Goal: Task Accomplishment & Management: Use online tool/utility

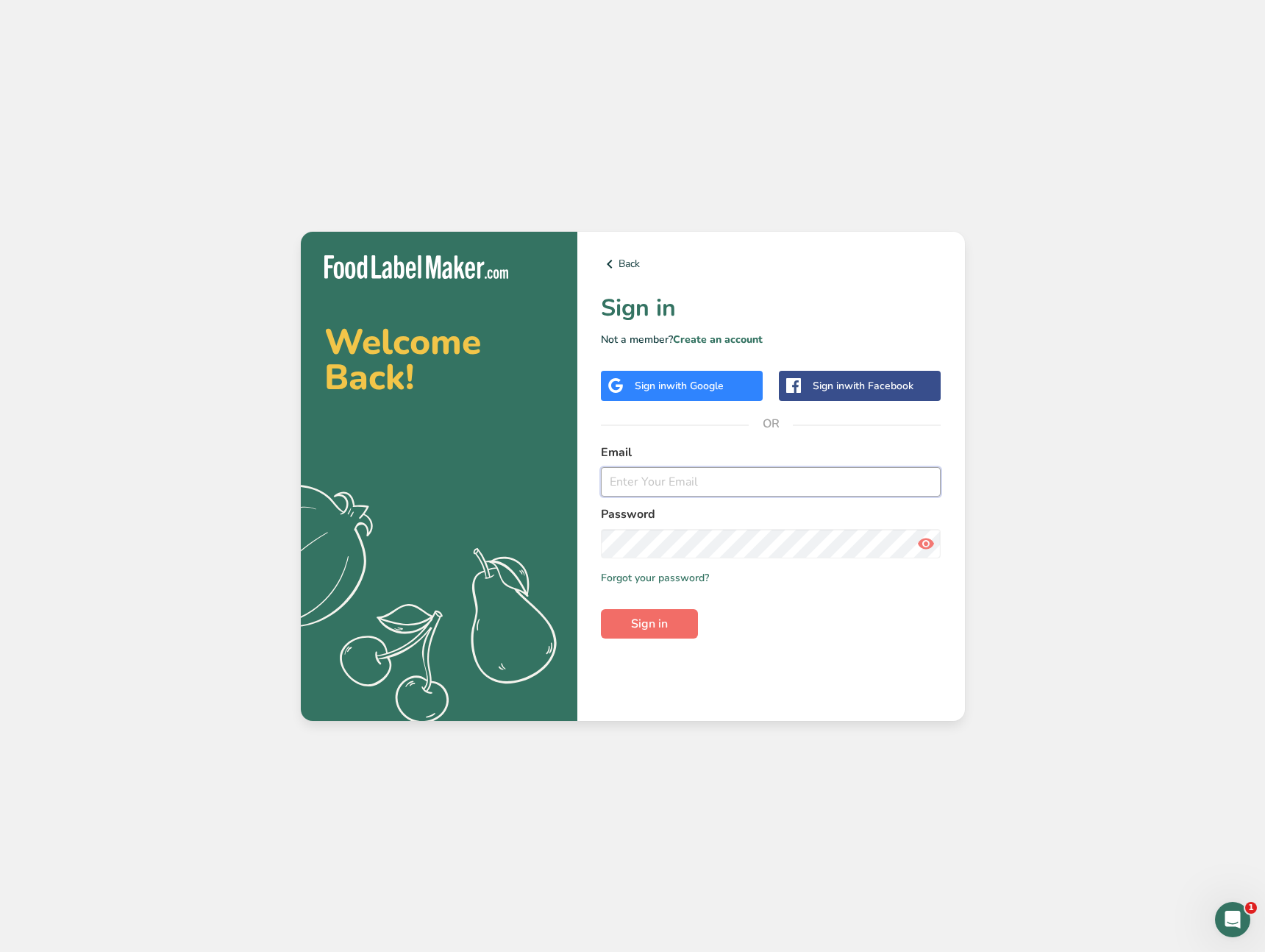
type input "[PERSON_NAME][EMAIL_ADDRESS][DOMAIN_NAME]"
click at [664, 621] on span "Sign in" at bounding box center [649, 624] width 37 height 17
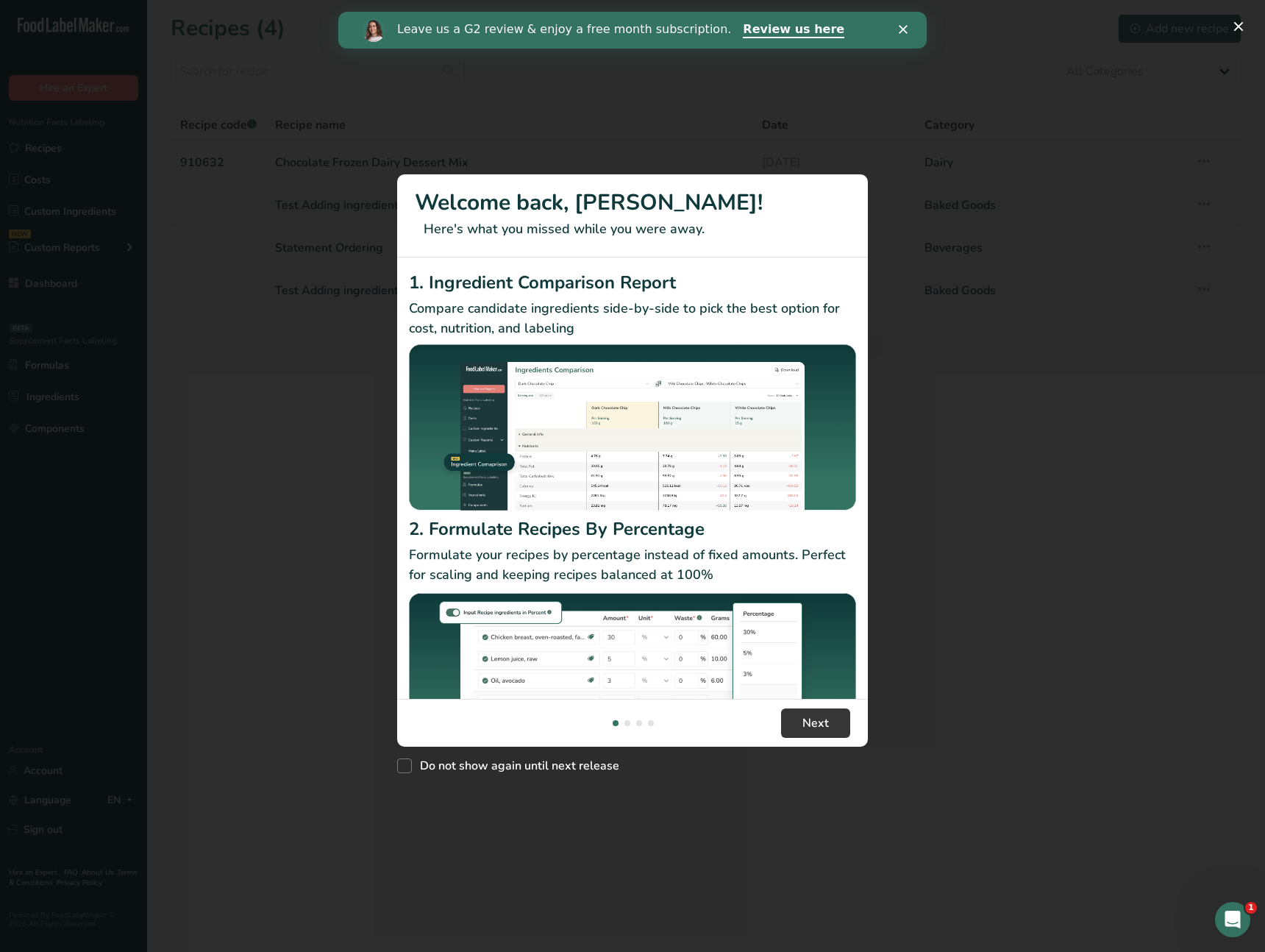
drag, startPoint x: 1188, startPoint y: 555, endPoint x: 1080, endPoint y: 593, distance: 114.5
click at [1161, 530] on div "New Features" at bounding box center [632, 476] width 1265 height 952
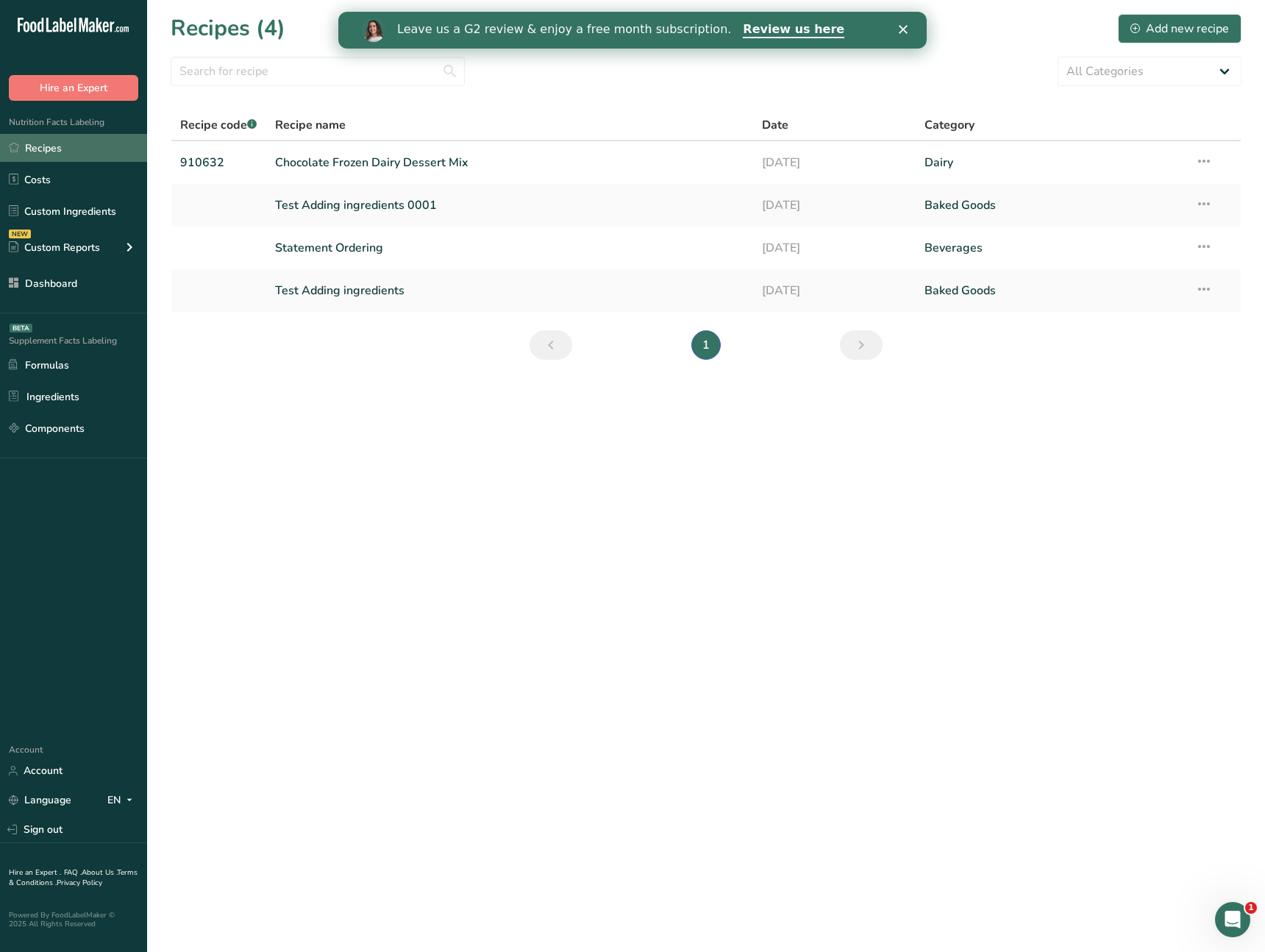
click at [68, 146] on link "Recipes" at bounding box center [73, 148] width 147 height 28
click at [384, 171] on link "Chocolate Frozen Dairy Dessert Mix" at bounding box center [510, 162] width 470 height 31
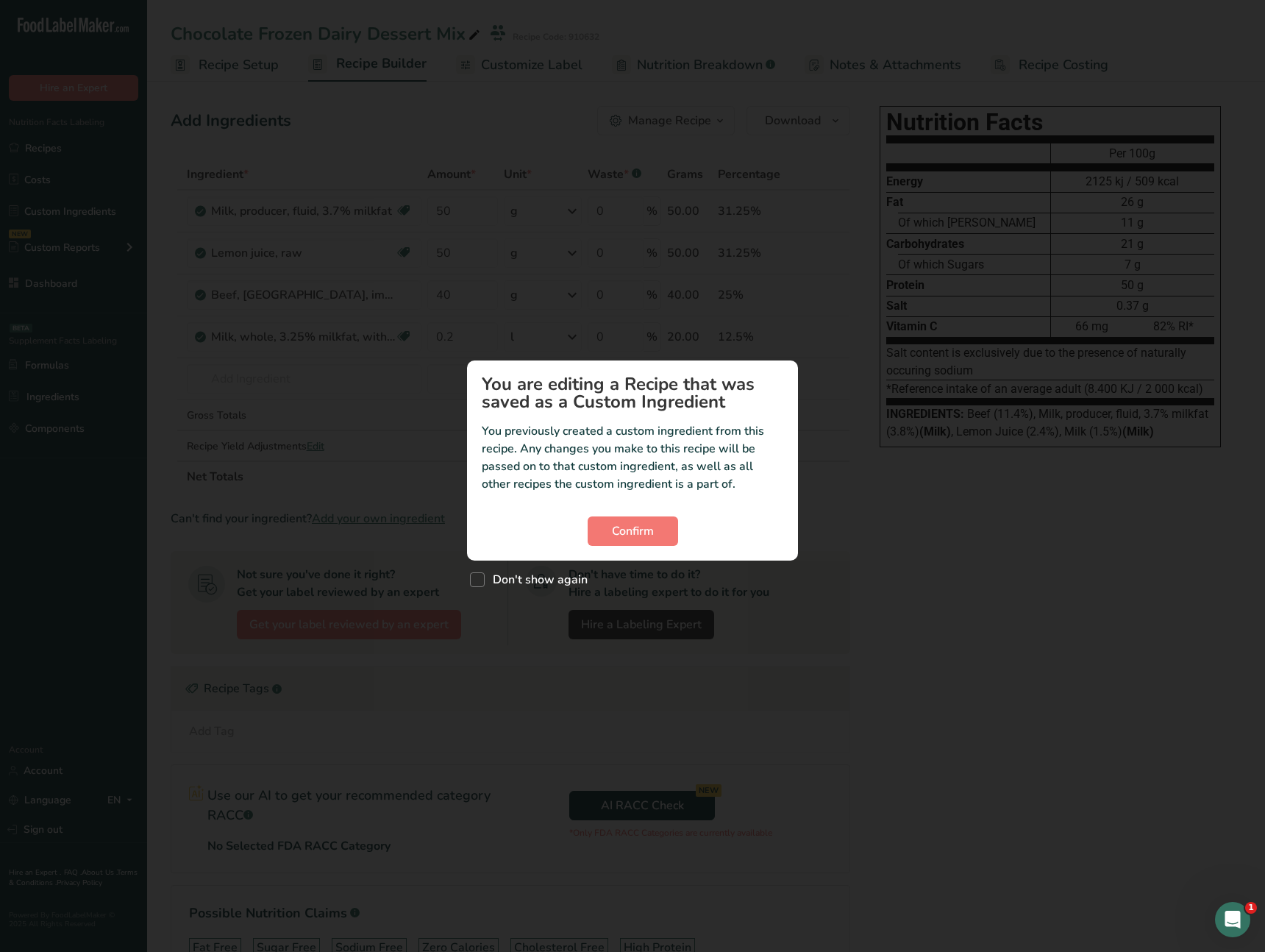
click at [878, 604] on div "Custom ingredient modal" at bounding box center [632, 476] width 1265 height 952
click at [882, 601] on div "Custom ingredient modal" at bounding box center [632, 476] width 1265 height 952
drag, startPoint x: 621, startPoint y: 637, endPoint x: 627, endPoint y: 596, distance: 41.4
click at [621, 637] on div "Custom ingredient modal" at bounding box center [632, 476] width 1265 height 952
click at [631, 524] on span "Confirm" at bounding box center [632, 530] width 42 height 17
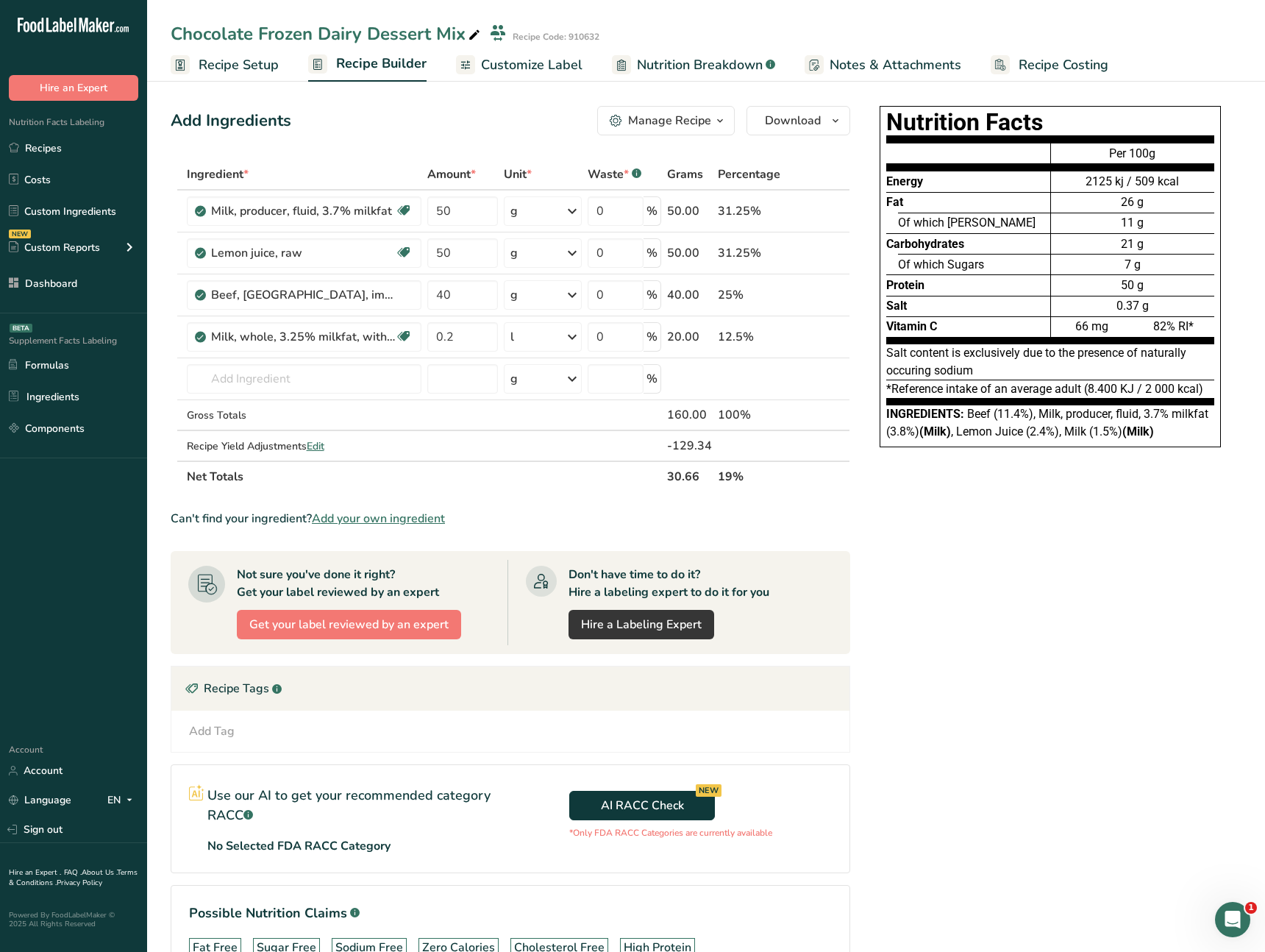
click at [504, 78] on link "Customize Label" at bounding box center [519, 65] width 126 height 33
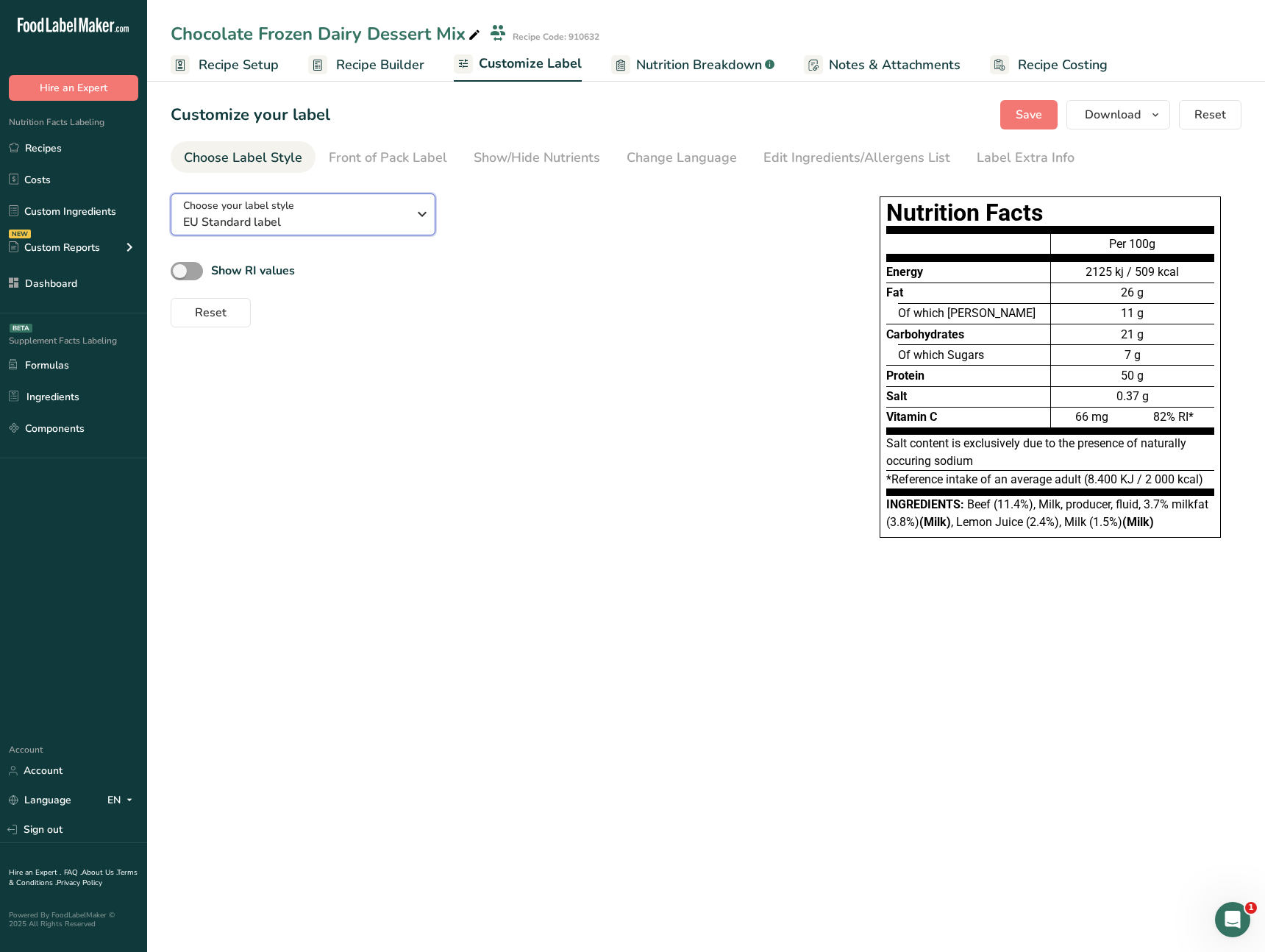
click at [281, 219] on span "EU Standard label" at bounding box center [295, 222] width 224 height 17
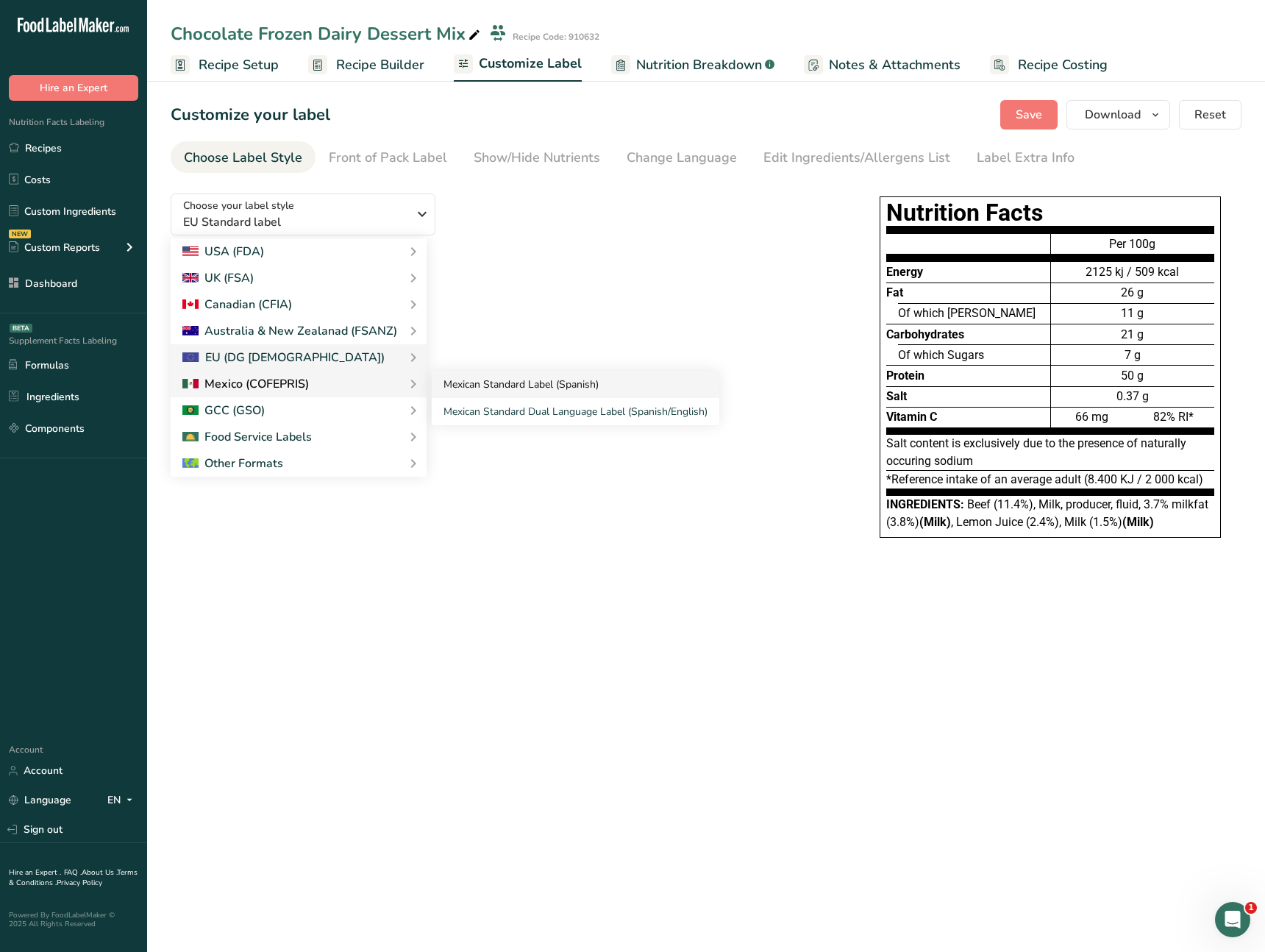
click at [549, 390] on link "Mexican Standard Label (Spanish)" at bounding box center [576, 384] width 288 height 27
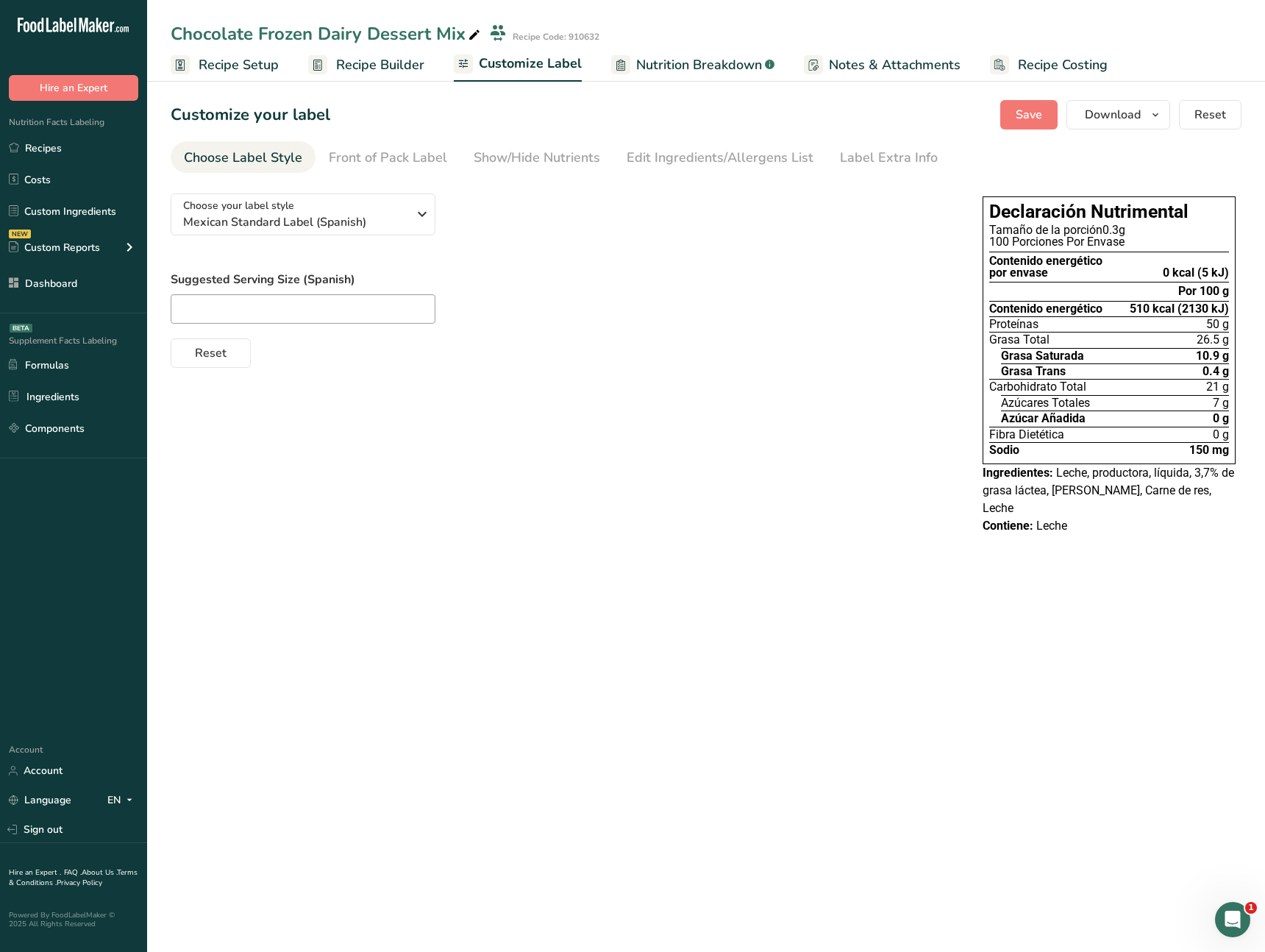
drag, startPoint x: 1153, startPoint y: 247, endPoint x: 1038, endPoint y: 245, distance: 115.0
click at [1072, 246] on div "100 Porciones Por Envase" at bounding box center [1108, 242] width 240 height 12
click at [778, 512] on div "Choose your label style Mexican Standard Label (Spanish) USA (FDA) Standard FDA…" at bounding box center [706, 366] width 1071 height 368
click at [766, 496] on div "Choose your label style Mexican Standard Label (Spanish) USA (FDA) Standard FDA…" at bounding box center [706, 366] width 1071 height 368
click at [282, 223] on span "Mexican Standard Label (Spanish)" at bounding box center [295, 222] width 224 height 17
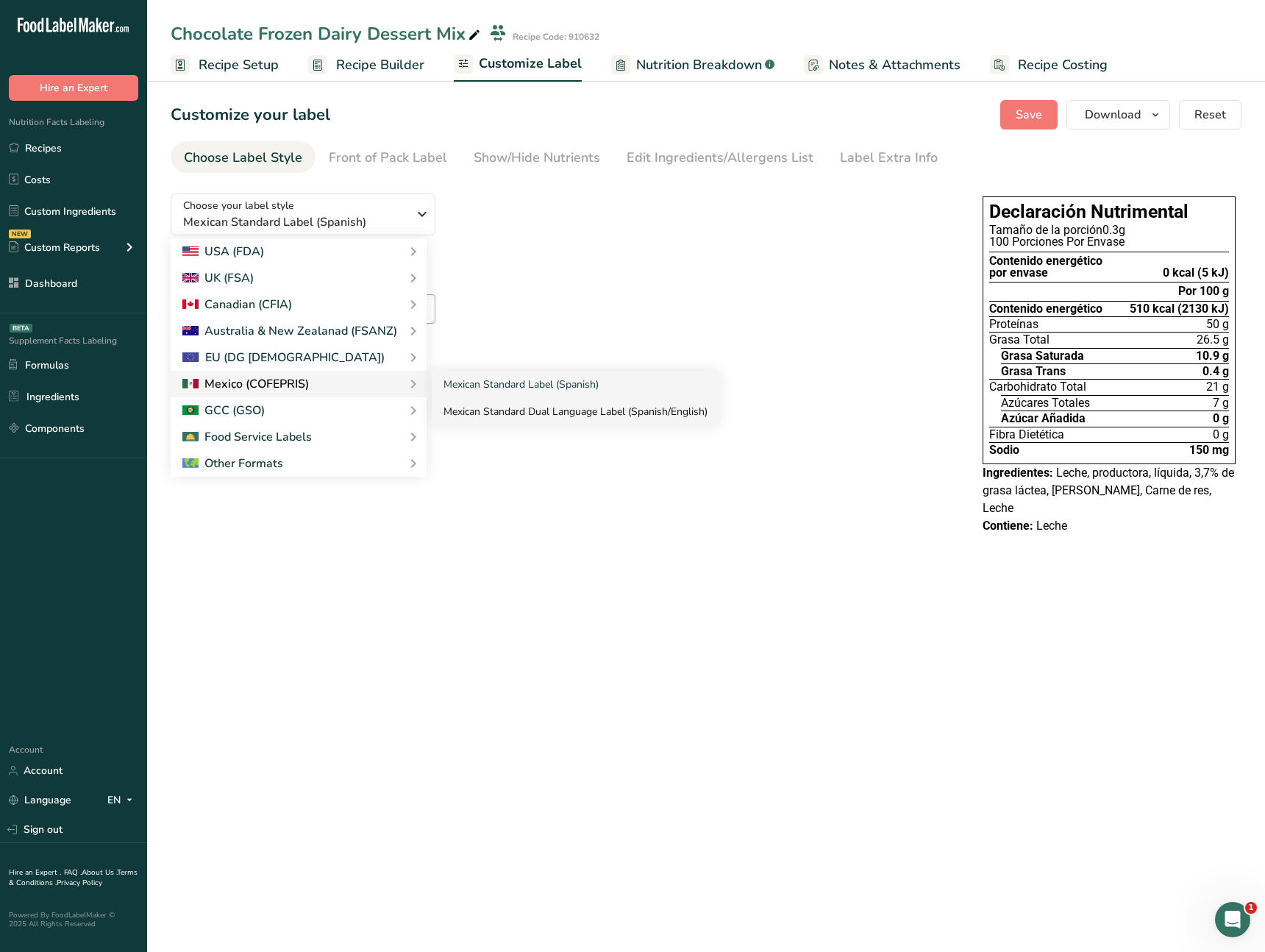
click at [539, 411] on link "Mexican Standard Dual Language Label (Spanish/English)" at bounding box center [576, 412] width 288 height 27
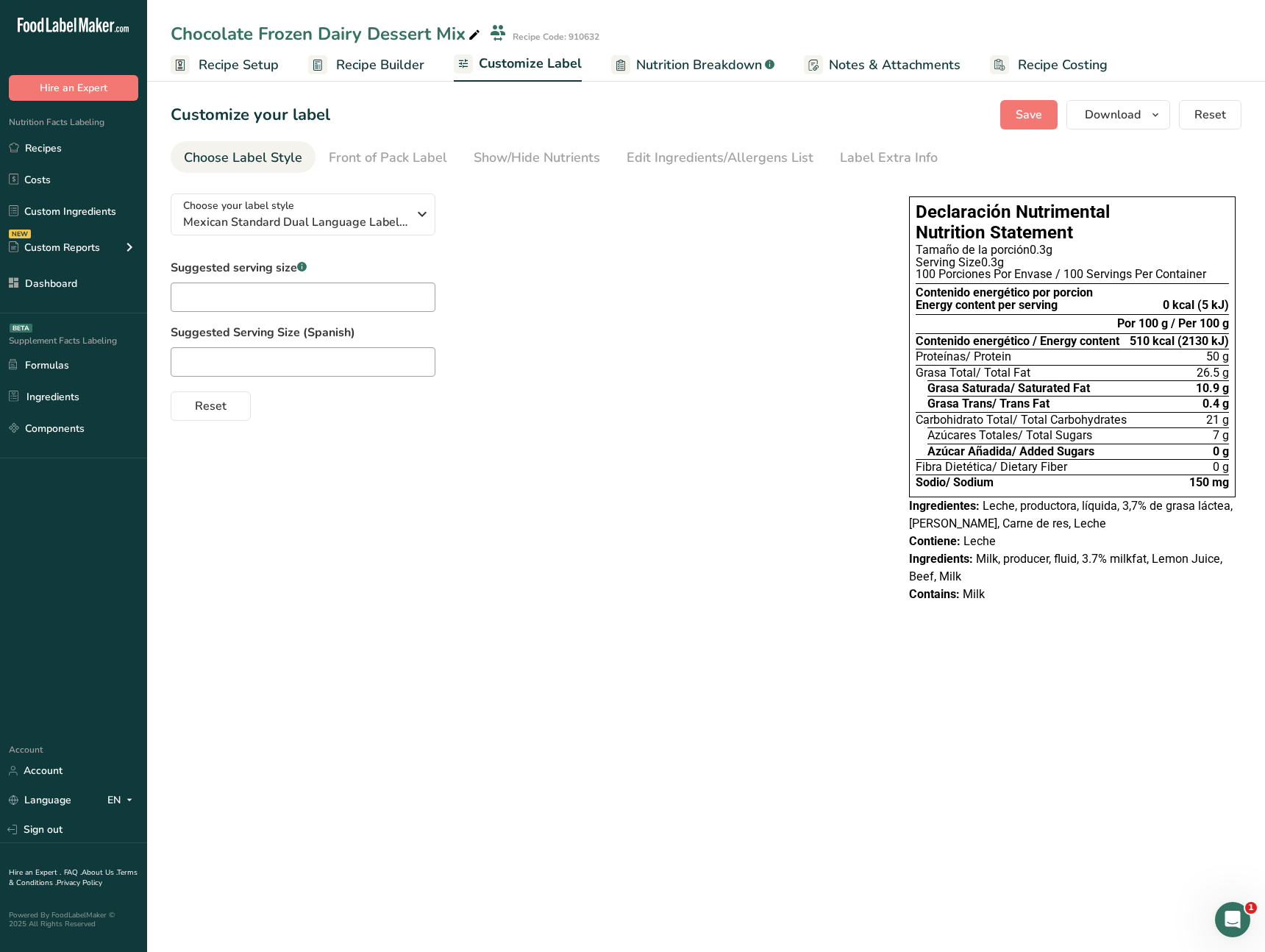
click at [359, 73] on span "Recipe Builder" at bounding box center [380, 65] width 89 height 20
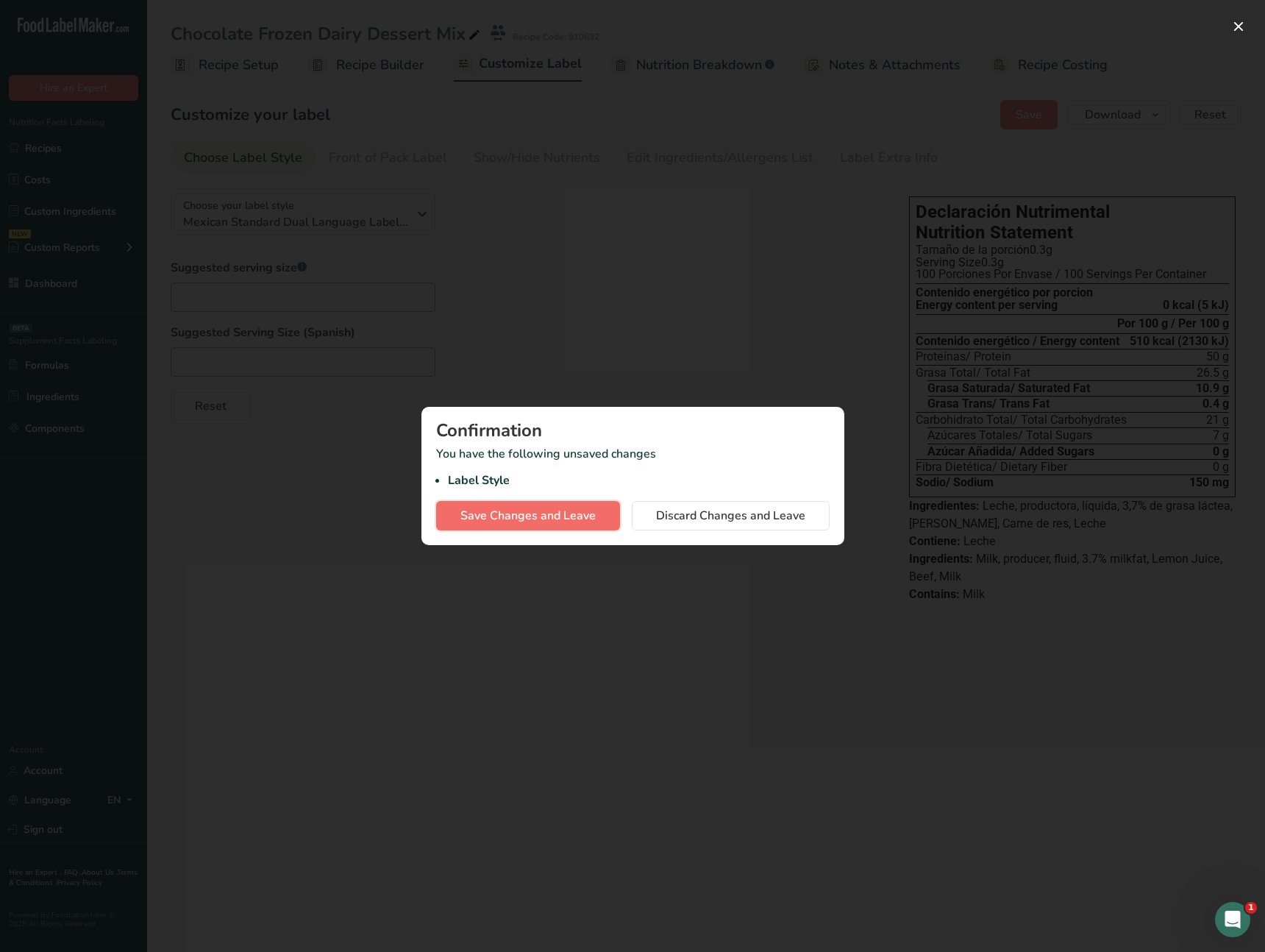
click at [528, 515] on span "Save Changes and Leave" at bounding box center [527, 515] width 135 height 17
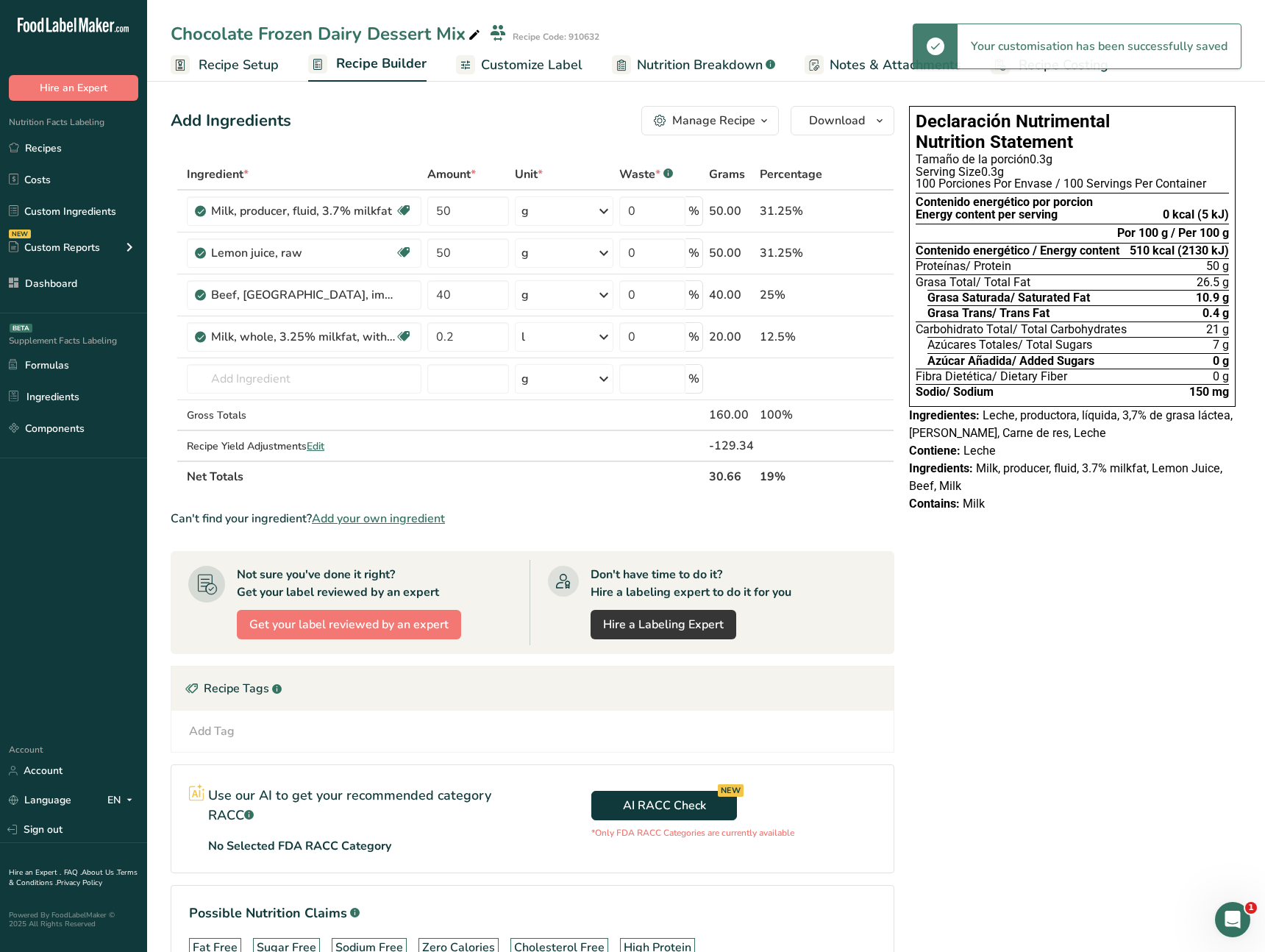
click at [216, 64] on span "Recipe Setup" at bounding box center [238, 65] width 80 height 20
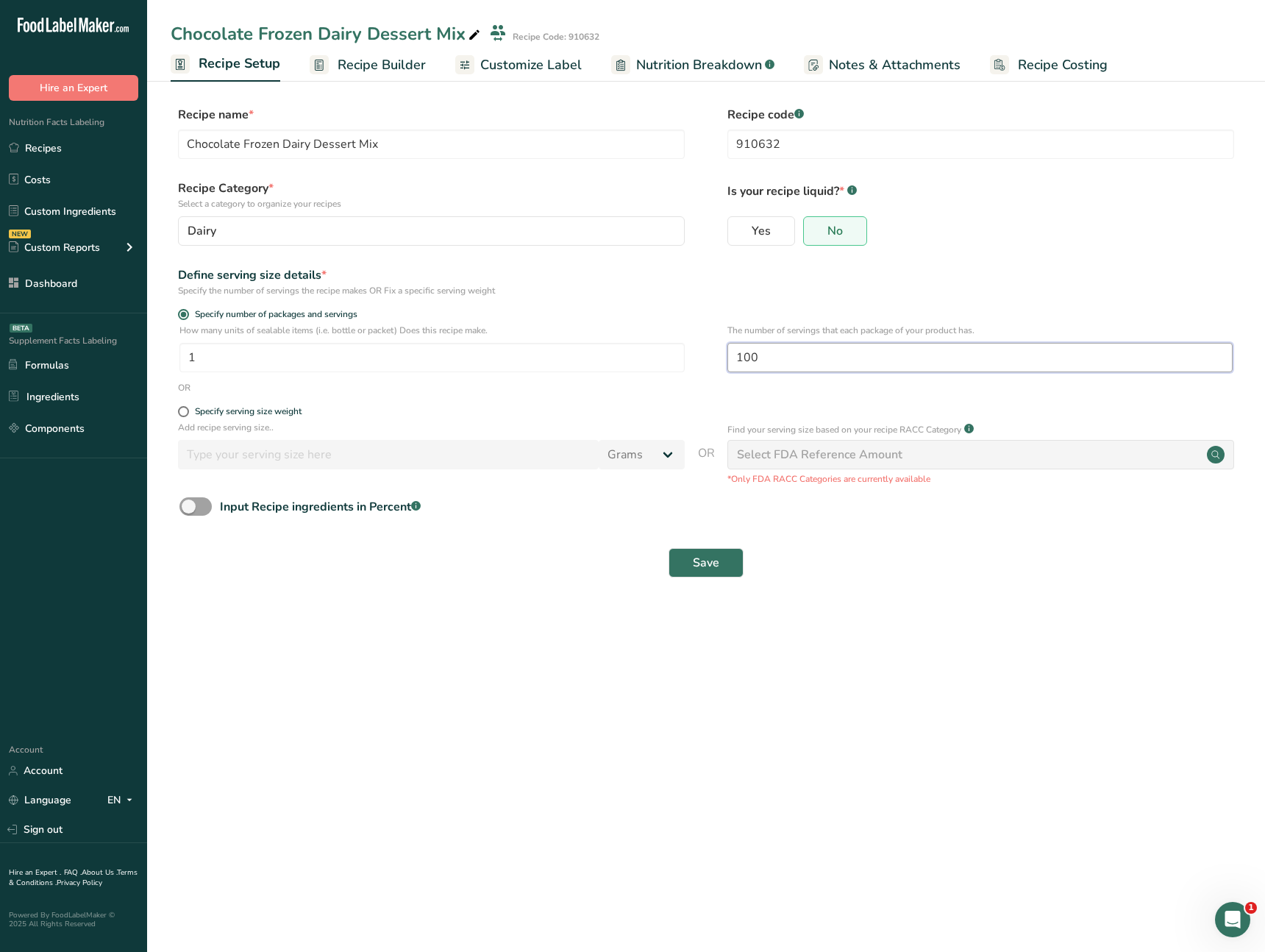
drag, startPoint x: 816, startPoint y: 350, endPoint x: 711, endPoint y: 346, distance: 105.1
click at [711, 346] on div "How many units of sealable items (i.e. bottle or packet) Does this recipe make.…" at bounding box center [706, 353] width 1071 height 58
type input "1"
click at [725, 565] on button "Save" at bounding box center [706, 562] width 75 height 30
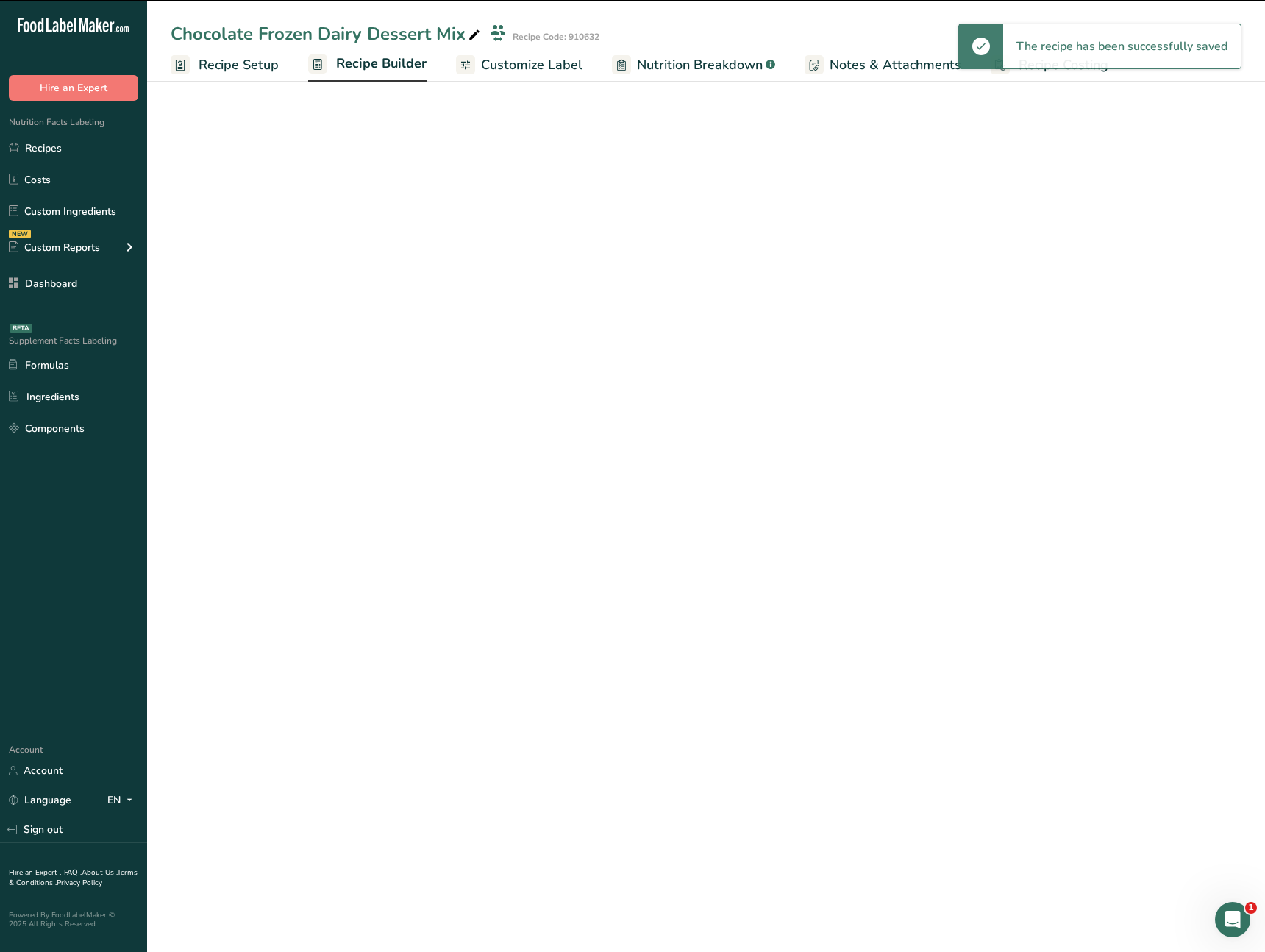
drag, startPoint x: 384, startPoint y: 74, endPoint x: 343, endPoint y: 77, distance: 41.1
click at [384, 74] on link "Recipe Builder" at bounding box center [367, 64] width 118 height 36
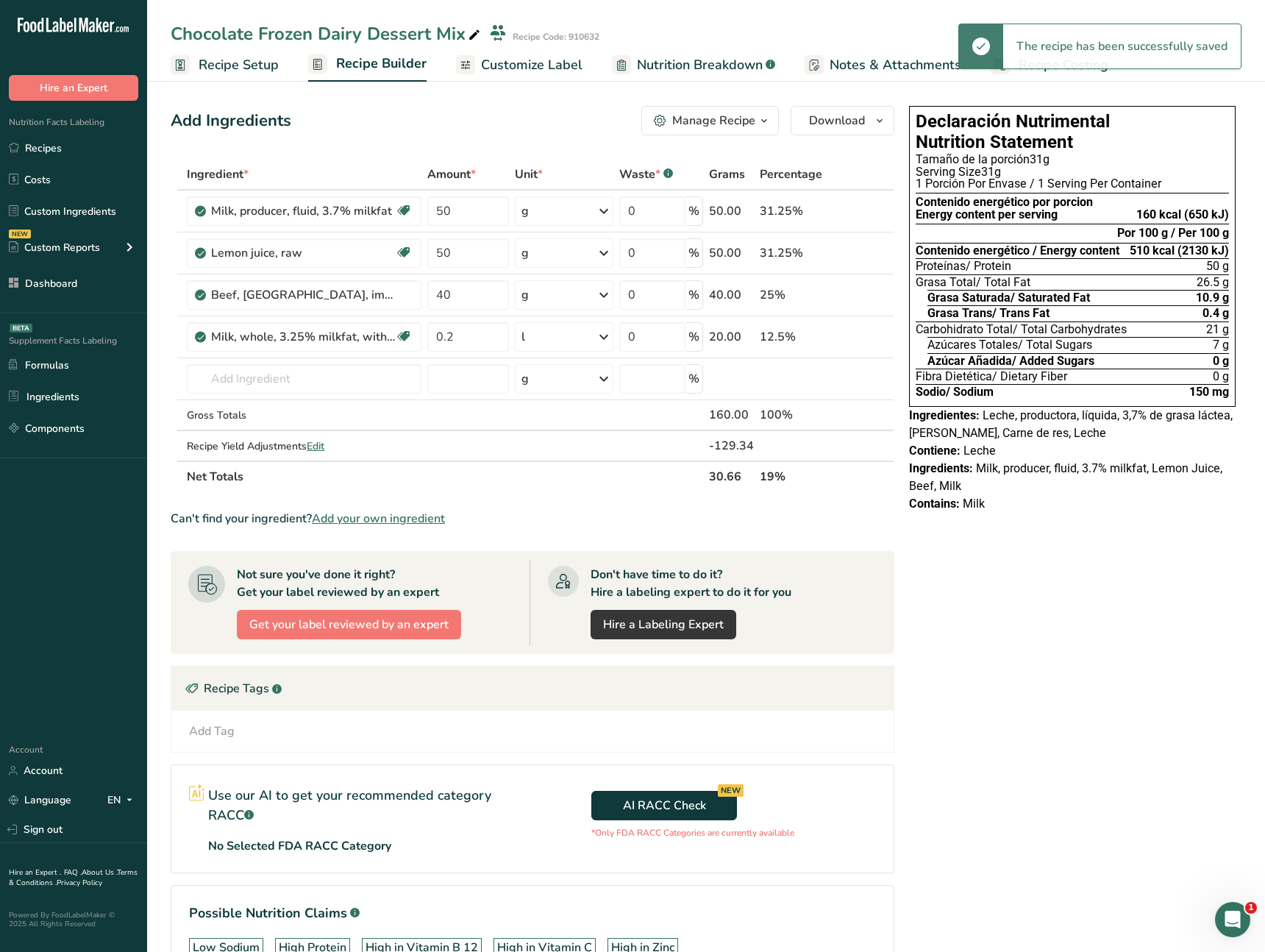
click at [259, 69] on span "Recipe Setup" at bounding box center [238, 65] width 80 height 20
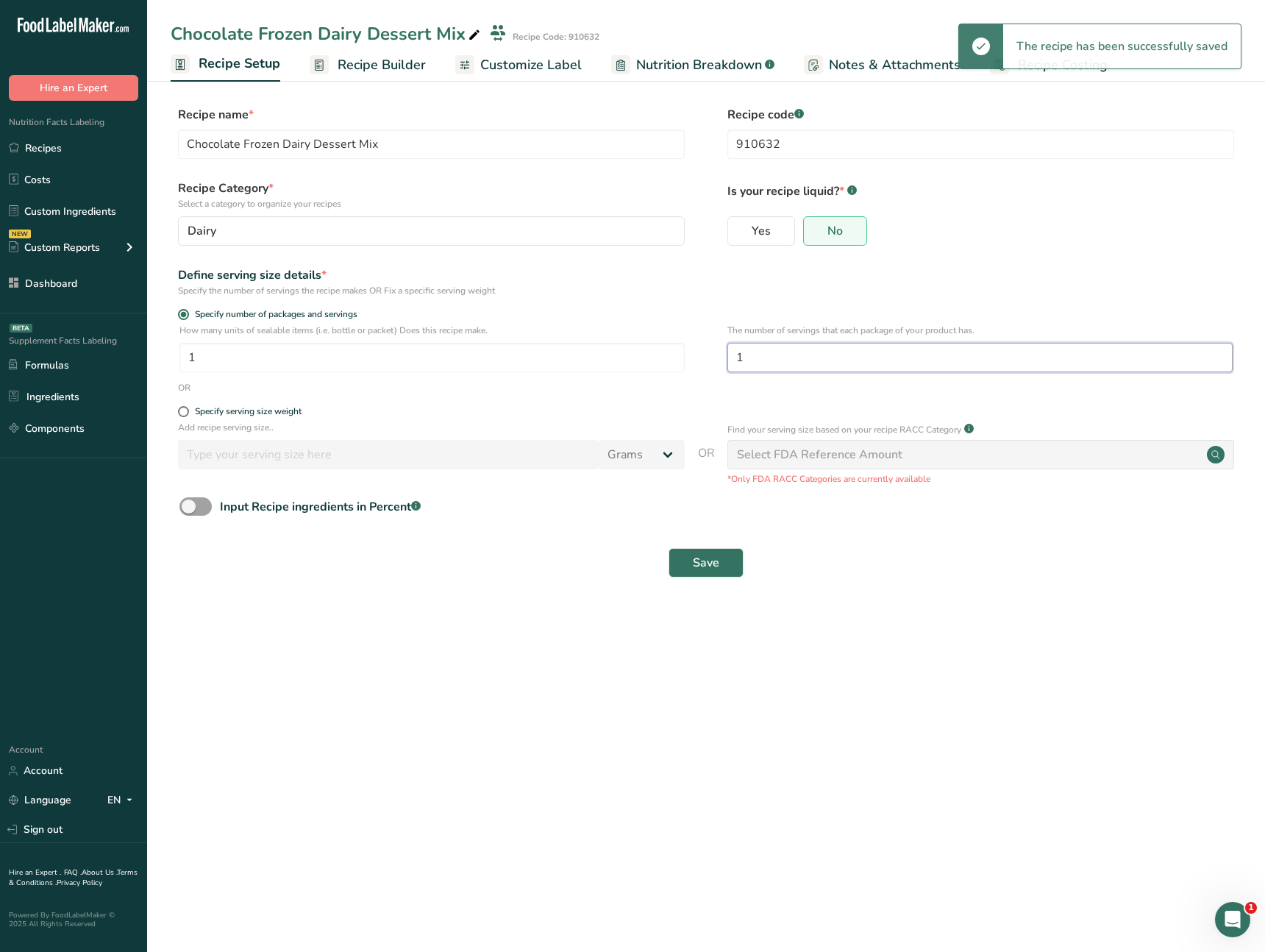
drag, startPoint x: 751, startPoint y: 357, endPoint x: 742, endPoint y: 391, distance: 35.2
click at [728, 356] on input "1" at bounding box center [980, 357] width 505 height 30
type input "2"
click at [723, 555] on button "Save" at bounding box center [706, 562] width 75 height 30
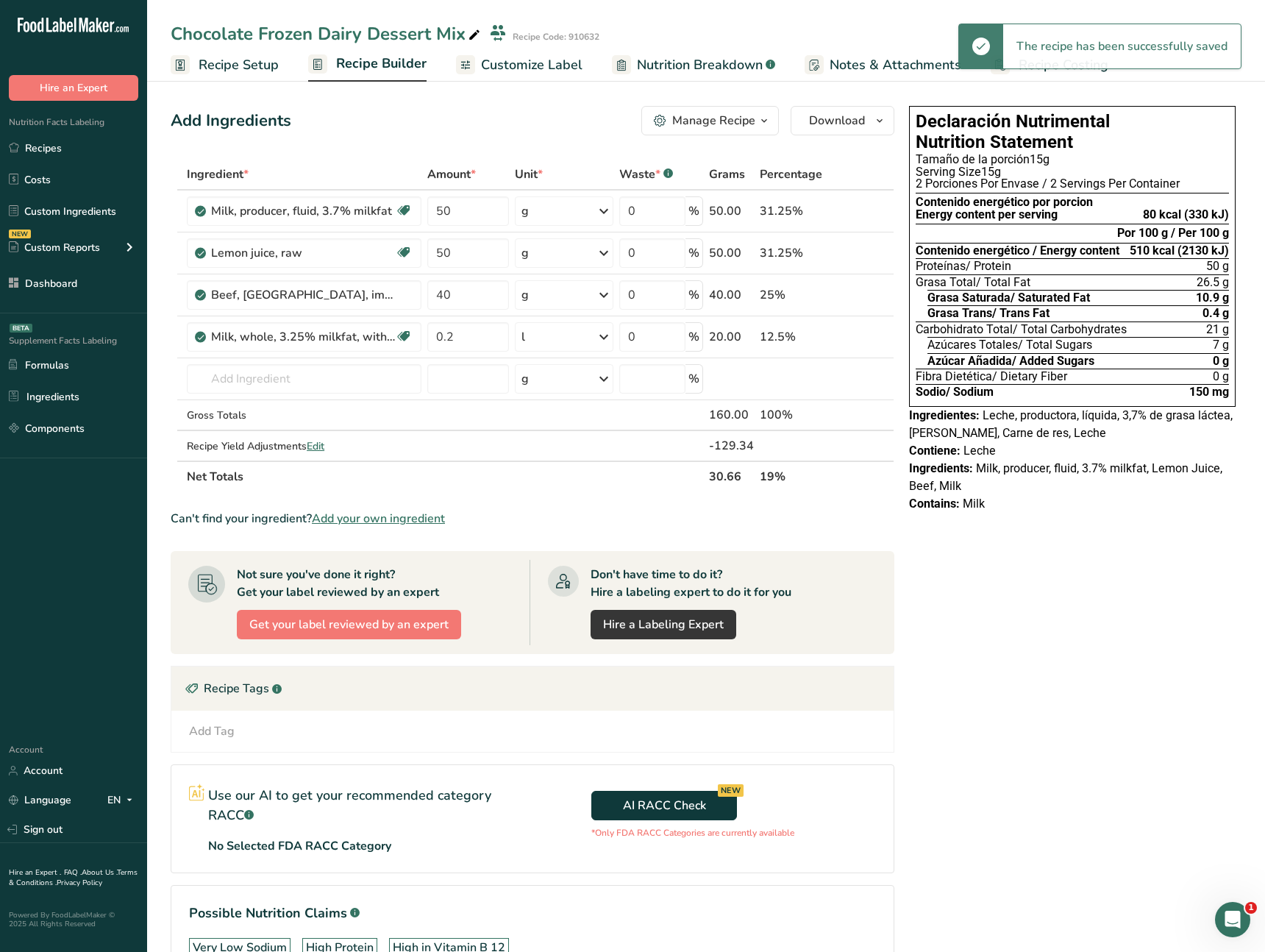
click at [374, 63] on span "Recipe Builder" at bounding box center [381, 64] width 91 height 20
click at [505, 58] on span "Customize Label" at bounding box center [532, 65] width 101 height 20
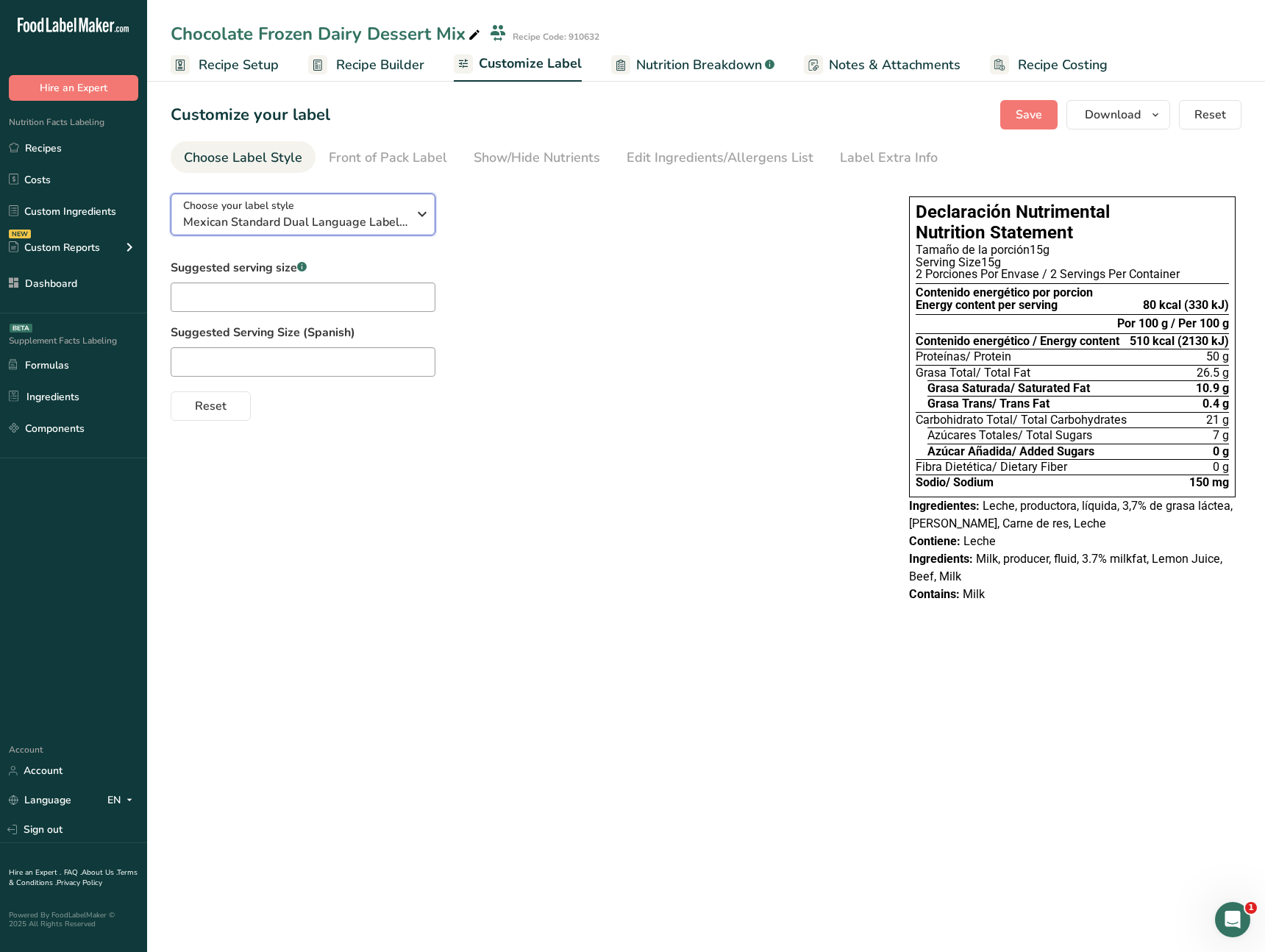
click at [325, 215] on span "Mexican Standard Dual Language Label (Spanish/English)" at bounding box center [295, 222] width 224 height 17
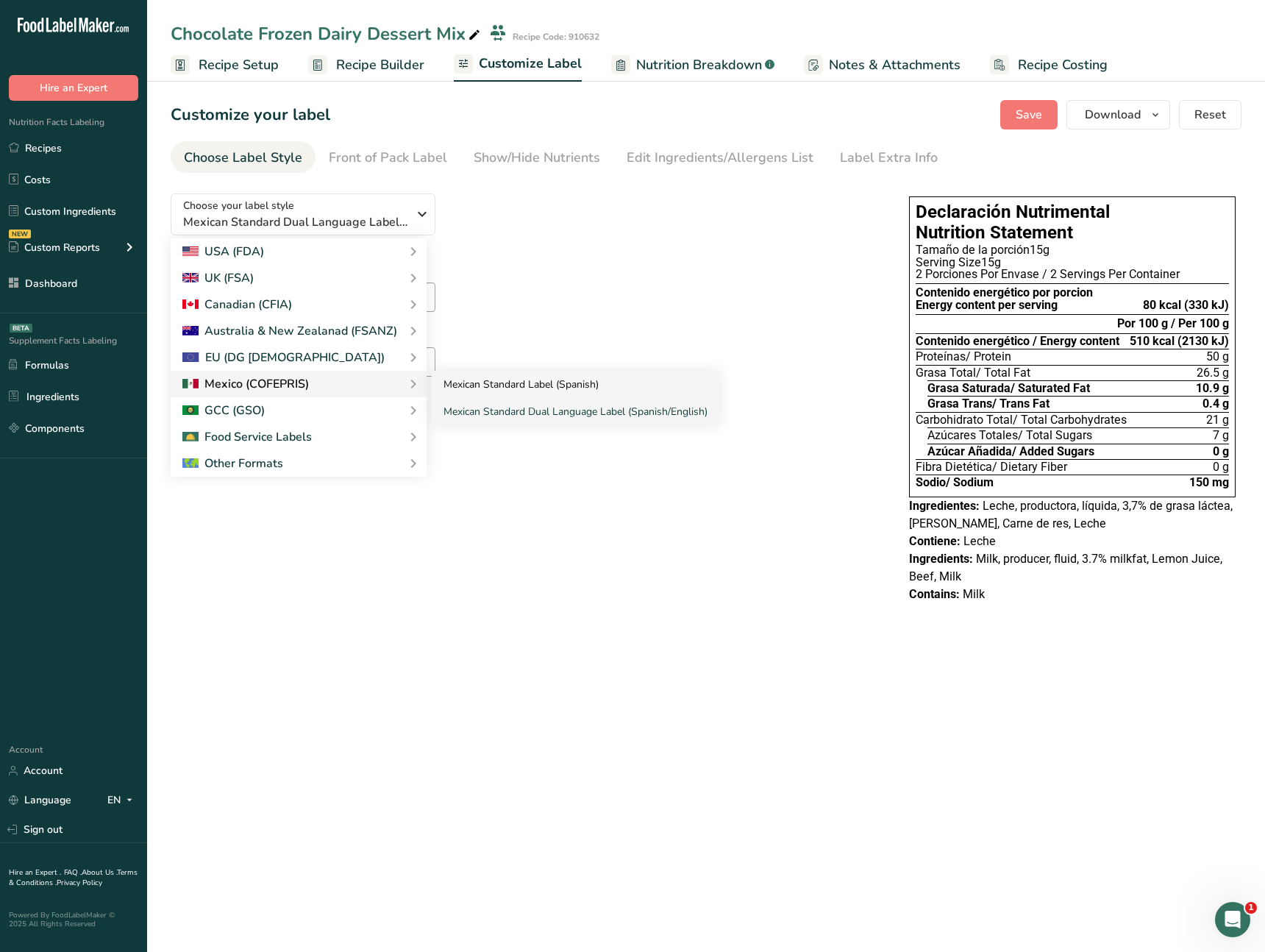
click at [490, 379] on link "Mexican Standard Label (Spanish)" at bounding box center [576, 384] width 288 height 27
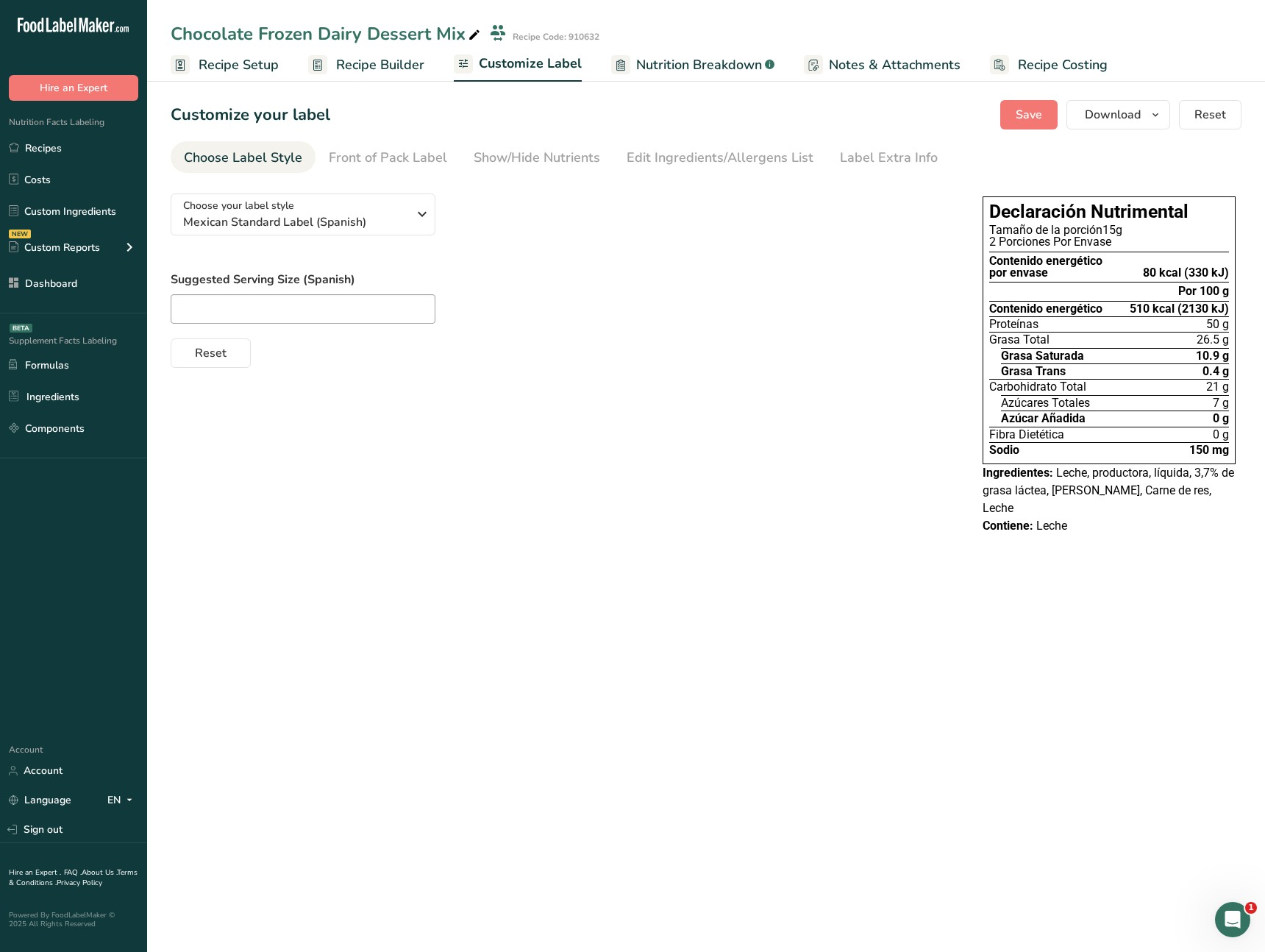
click at [614, 453] on div "Choose your label style Mexican Standard Label (Spanish) USA (FDA) Standard FDA…" at bounding box center [706, 366] width 1071 height 368
click at [380, 641] on main "Chocolate Frozen Dairy Dessert Mix Recipe Code: 910632 Recipe Setup Recipe Buil…" at bounding box center [632, 476] width 1265 height 952
click at [391, 221] on span "Mexican Standard Label (Spanish)" at bounding box center [295, 222] width 224 height 17
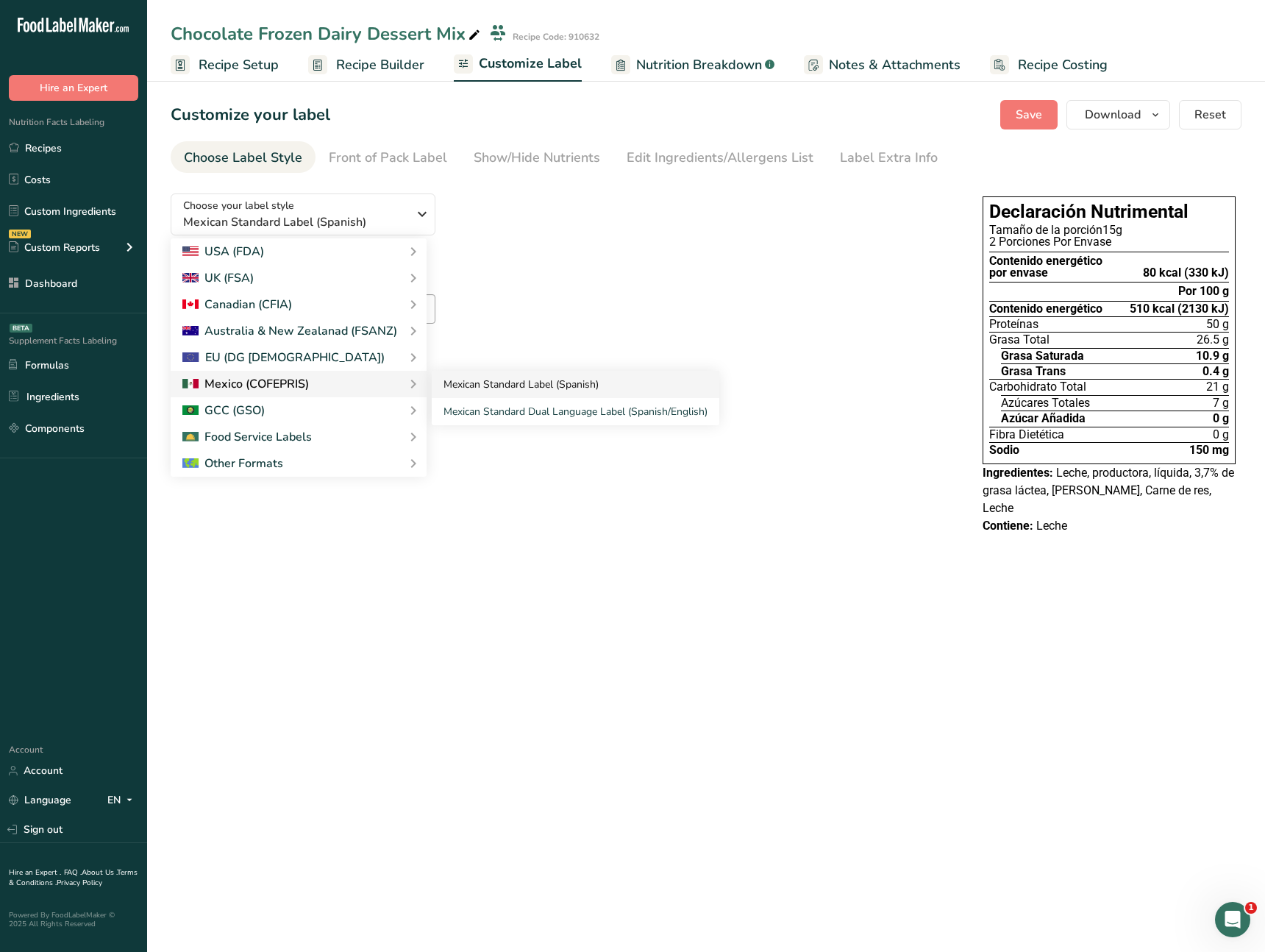
click at [496, 384] on link "Mexican Standard Label (Spanish)" at bounding box center [576, 384] width 288 height 27
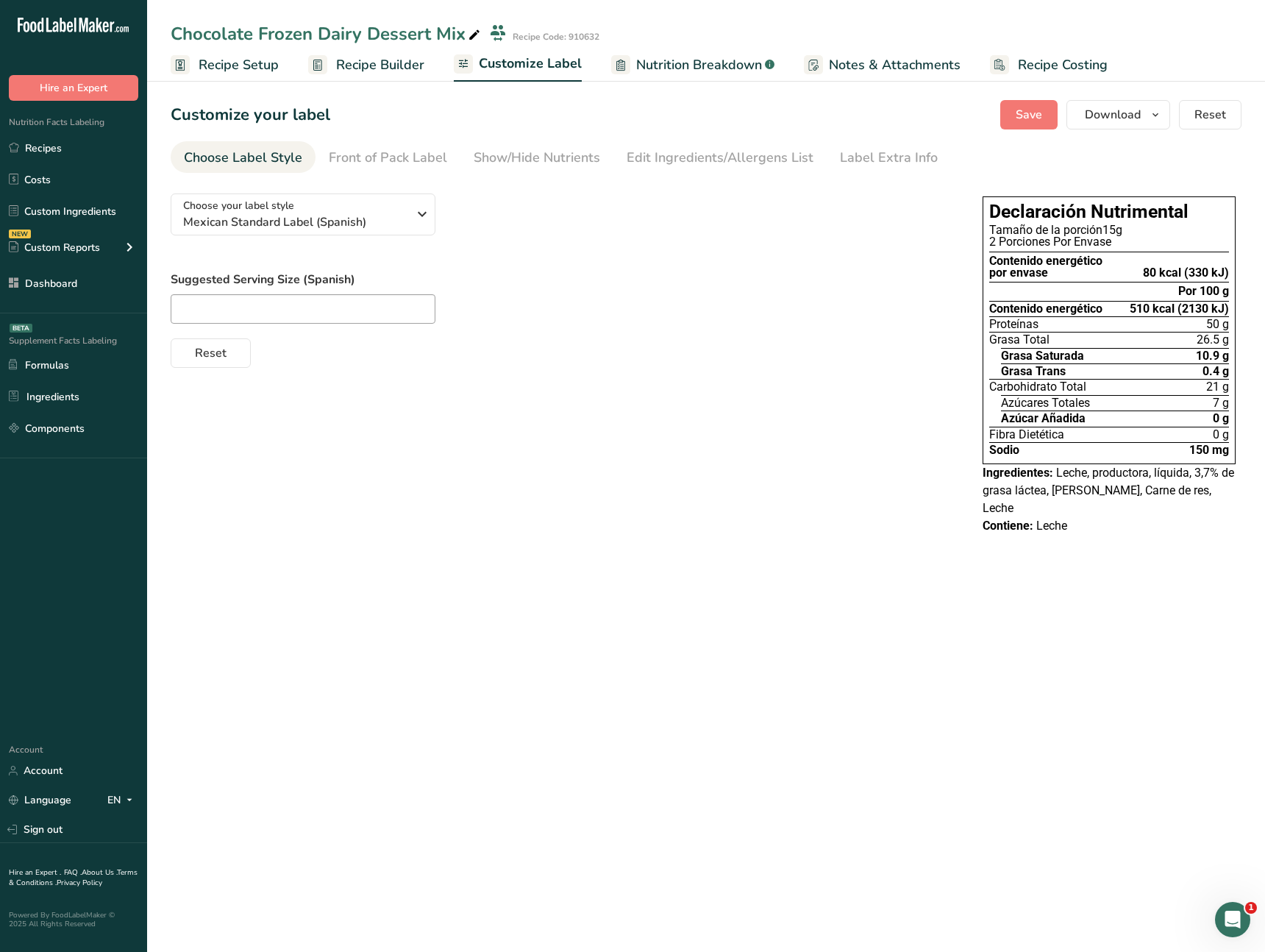
click at [634, 351] on div "Reset" at bounding box center [562, 350] width 782 height 36
click at [262, 77] on link "Recipe Setup" at bounding box center [225, 65] width 108 height 33
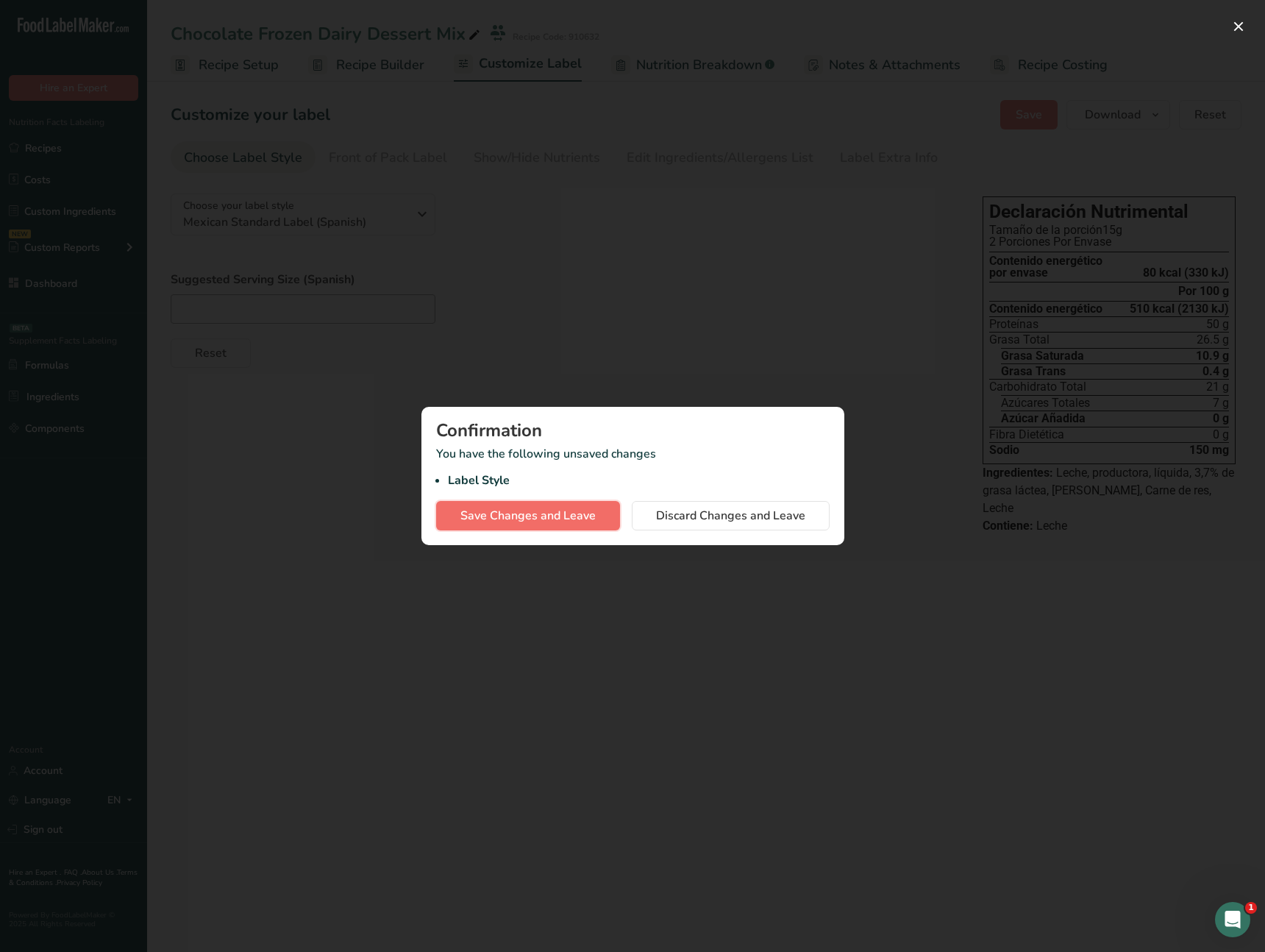
click at [570, 526] on button "Save Changes and Leave" at bounding box center [527, 515] width 184 height 30
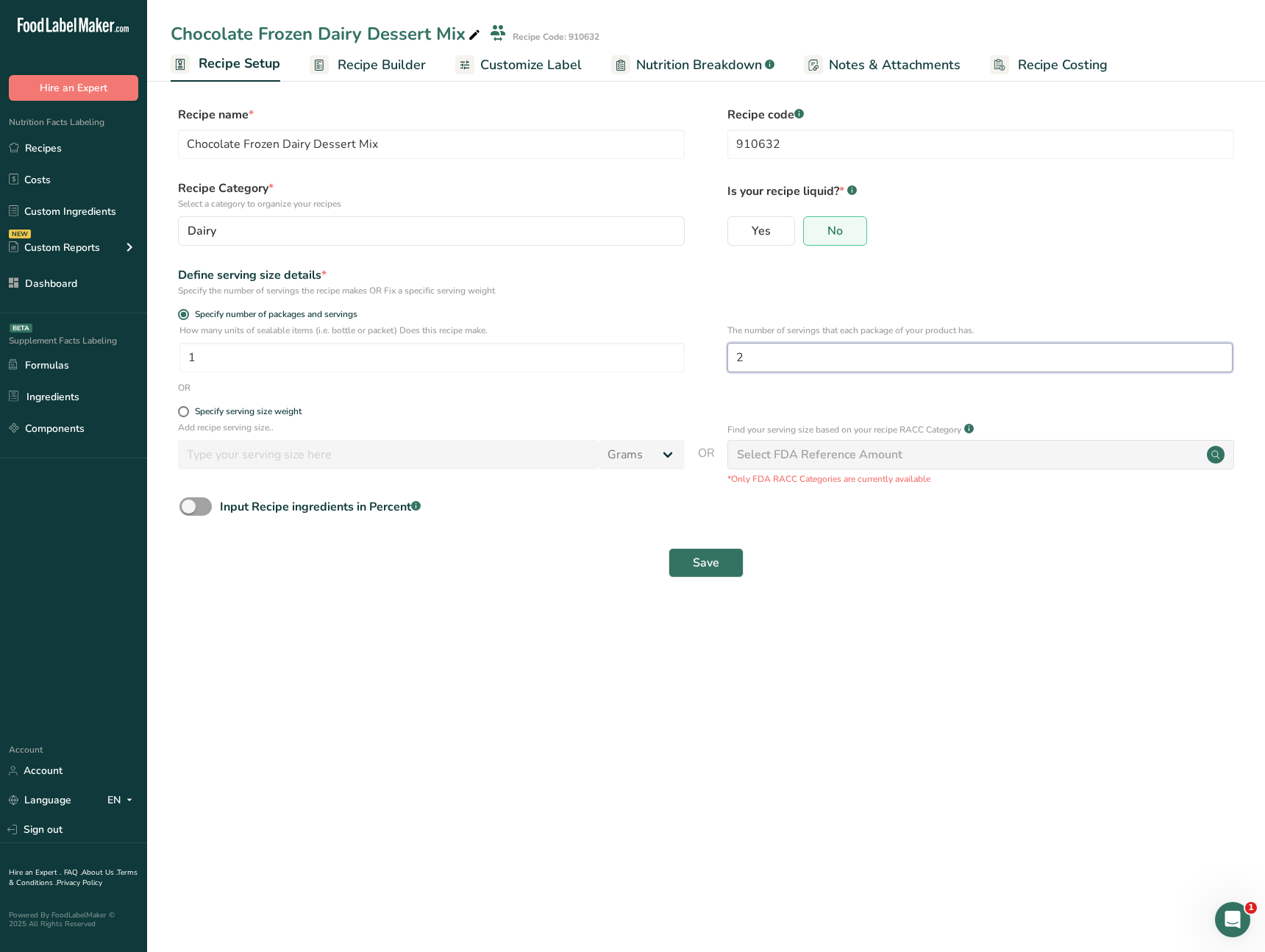
drag, startPoint x: 830, startPoint y: 362, endPoint x: 731, endPoint y: 355, distance: 99.2
click at [731, 355] on input "2" at bounding box center [980, 357] width 505 height 30
type input "3"
click at [722, 558] on button "Save" at bounding box center [706, 562] width 75 height 30
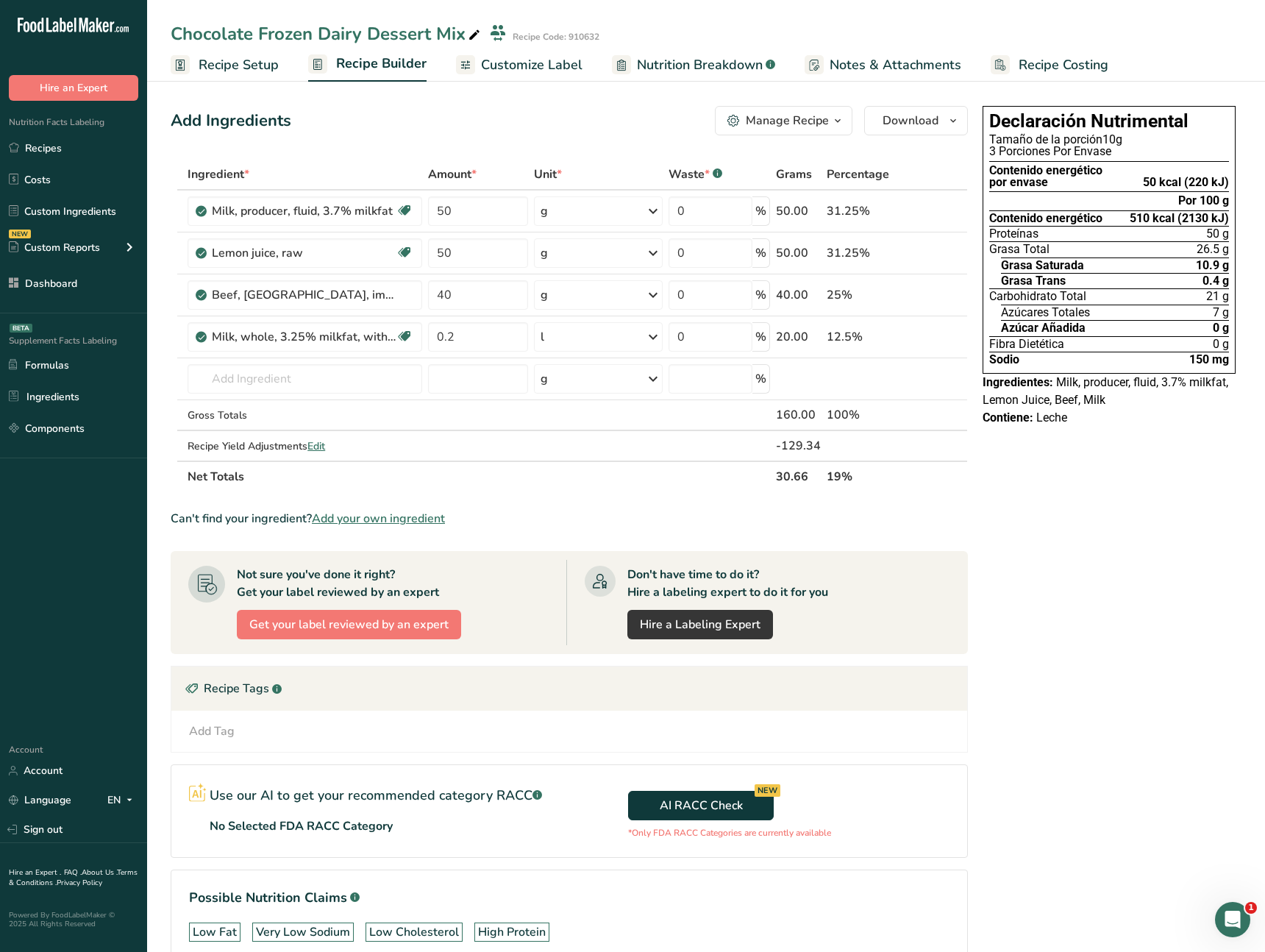
click at [233, 73] on span "Recipe Setup" at bounding box center [238, 65] width 80 height 20
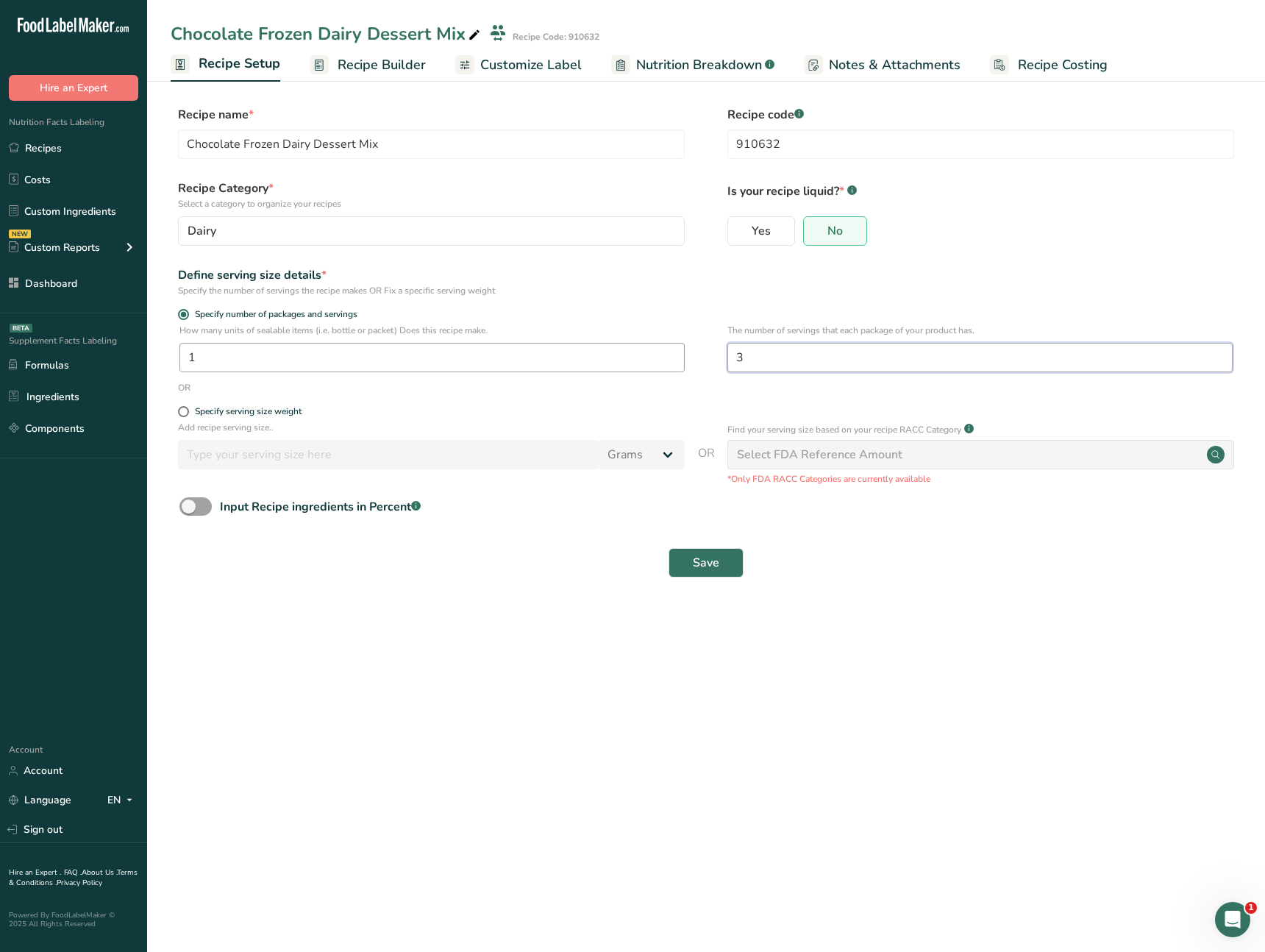
drag, startPoint x: 793, startPoint y: 358, endPoint x: 644, endPoint y: 350, distance: 149.2
click at [644, 350] on div "How many units of sealable items (i.e. bottle or packet) Does this recipe make.…" at bounding box center [706, 353] width 1071 height 58
type input "1"
click at [716, 565] on span "Save" at bounding box center [706, 562] width 26 height 17
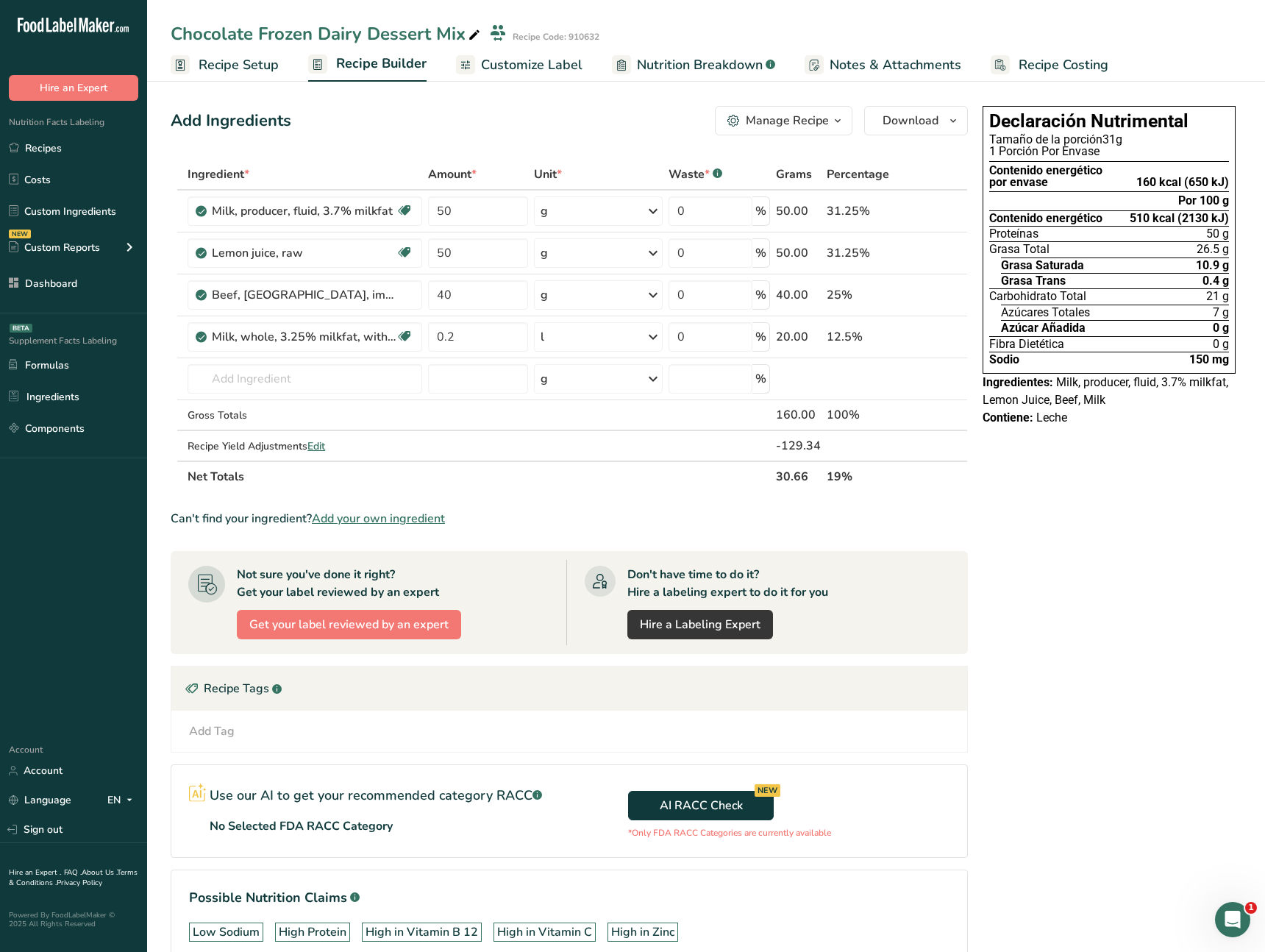
drag, startPoint x: 1141, startPoint y: 221, endPoint x: 1209, endPoint y: 205, distance: 69.9
click at [1227, 218] on span "510 kcal (2130 kJ)" at bounding box center [1179, 219] width 99 height 12
drag, startPoint x: 1208, startPoint y: 204, endPoint x: 1152, endPoint y: 186, distance: 58.8
click at [1152, 186] on div "Declaración Nutrimental Tamaño de la porción 31g 1 Porción Por Envase Contenido…" at bounding box center [1109, 240] width 253 height 268
click at [249, 78] on link "Recipe Setup" at bounding box center [225, 65] width 108 height 33
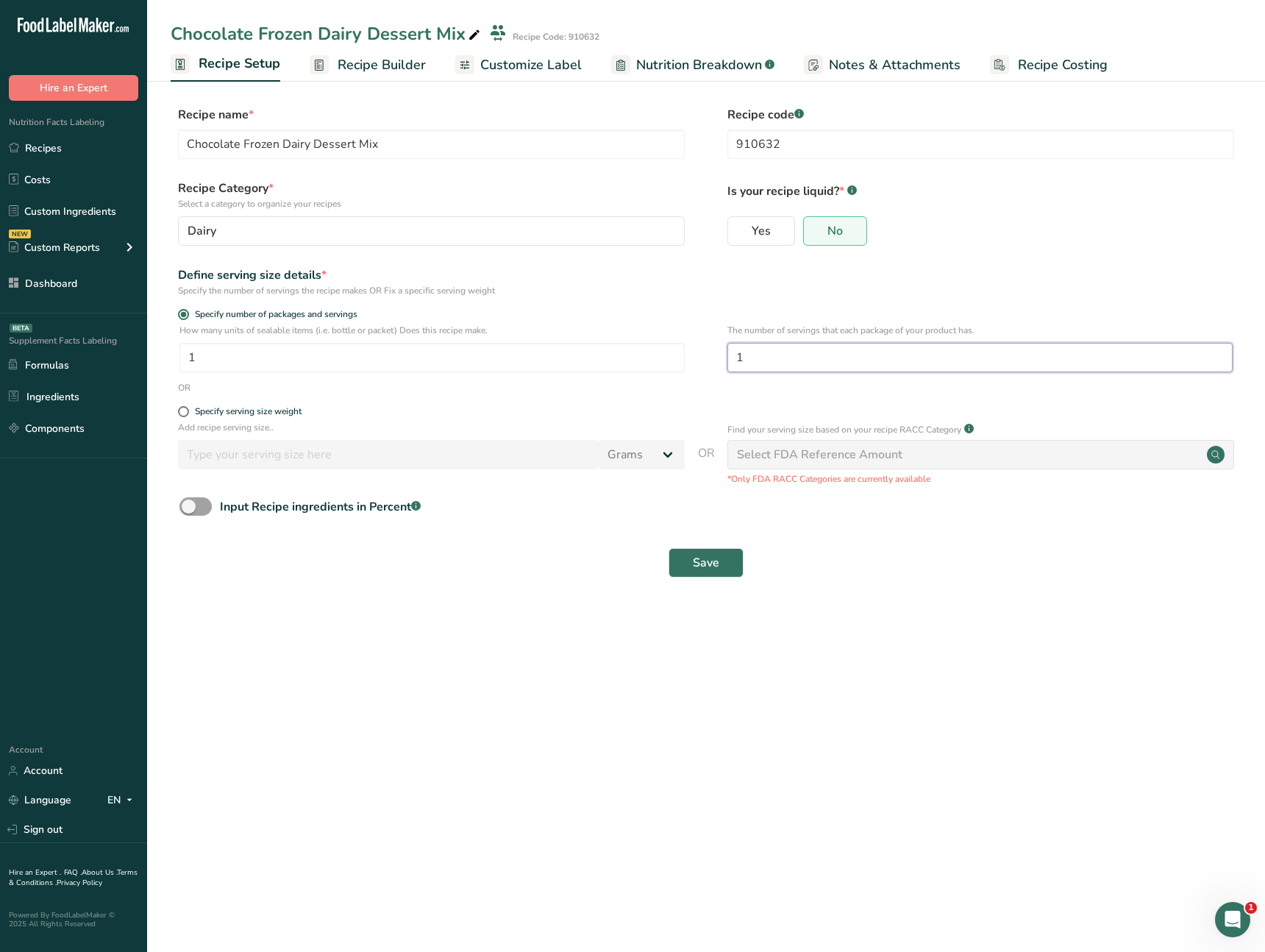
drag, startPoint x: 787, startPoint y: 364, endPoint x: 688, endPoint y: 359, distance: 99.1
click at [688, 359] on div "How many units of sealable items (i.e. bottle or packet) Does this recipe make.…" at bounding box center [706, 353] width 1071 height 58
type input "3"
click at [726, 555] on button "Save" at bounding box center [706, 562] width 75 height 30
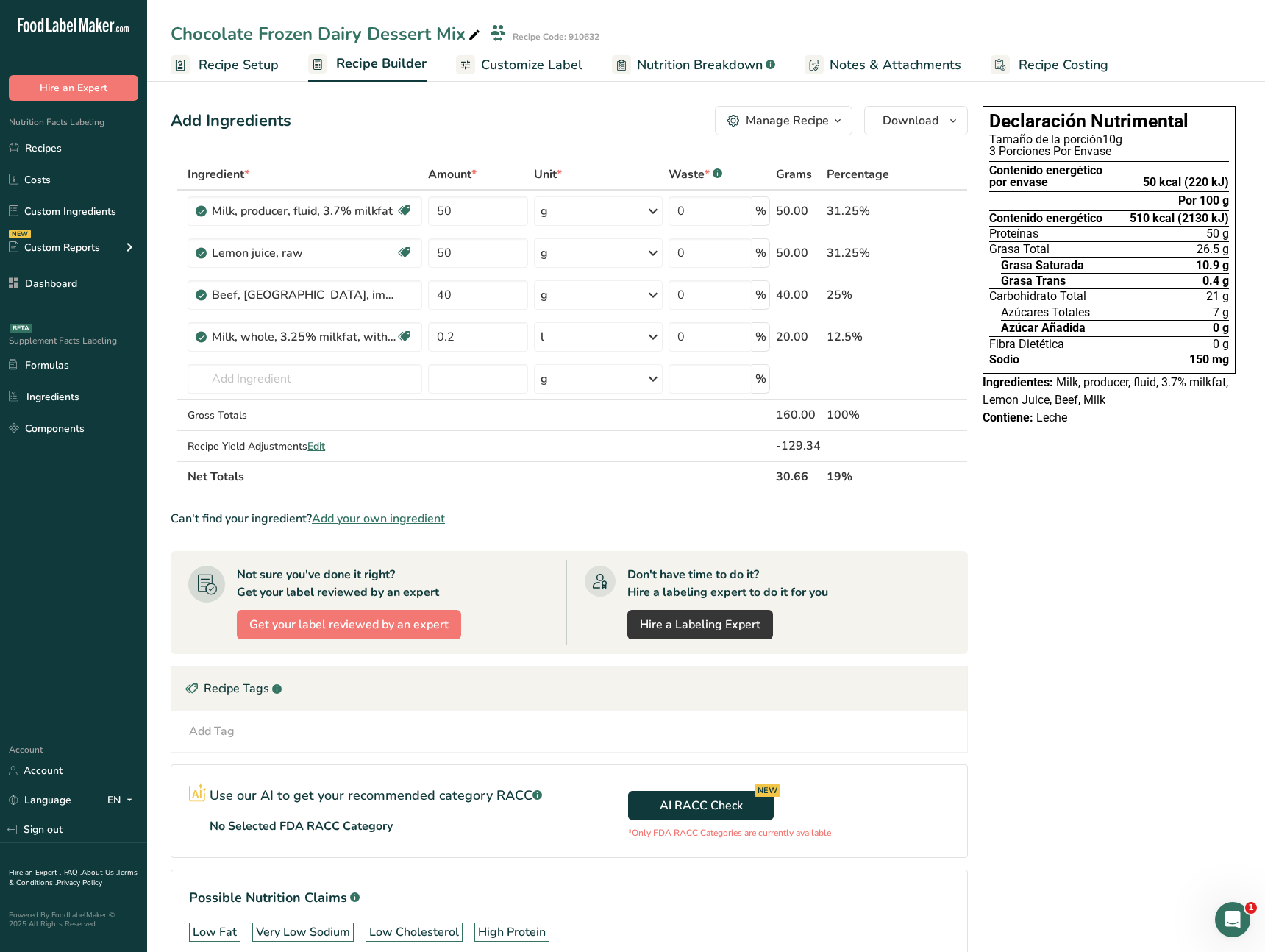
click at [990, 537] on div "Declaración Nutrimental Tamaño de la porción 10g 3 Porciones Por Envase Conteni…" at bounding box center [1109, 556] width 265 height 913
click at [1022, 506] on div "Declaración Nutrimental Tamaño de la porción 10g 3 Porciones Por Envase Conteni…" at bounding box center [1109, 556] width 265 height 913
click at [522, 62] on span "Customize Label" at bounding box center [532, 65] width 101 height 20
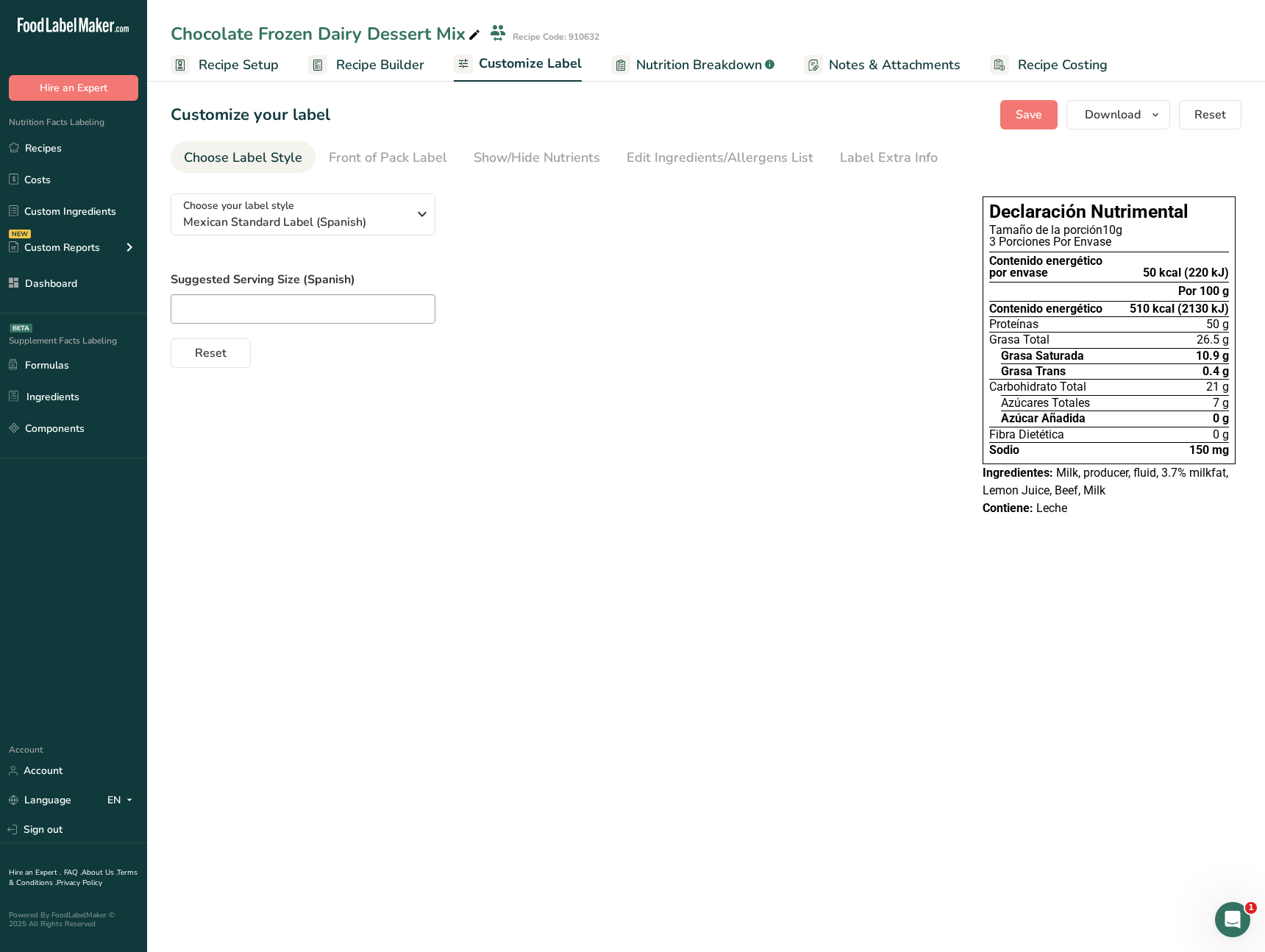
click at [409, 72] on span "Recipe Builder" at bounding box center [380, 65] width 89 height 20
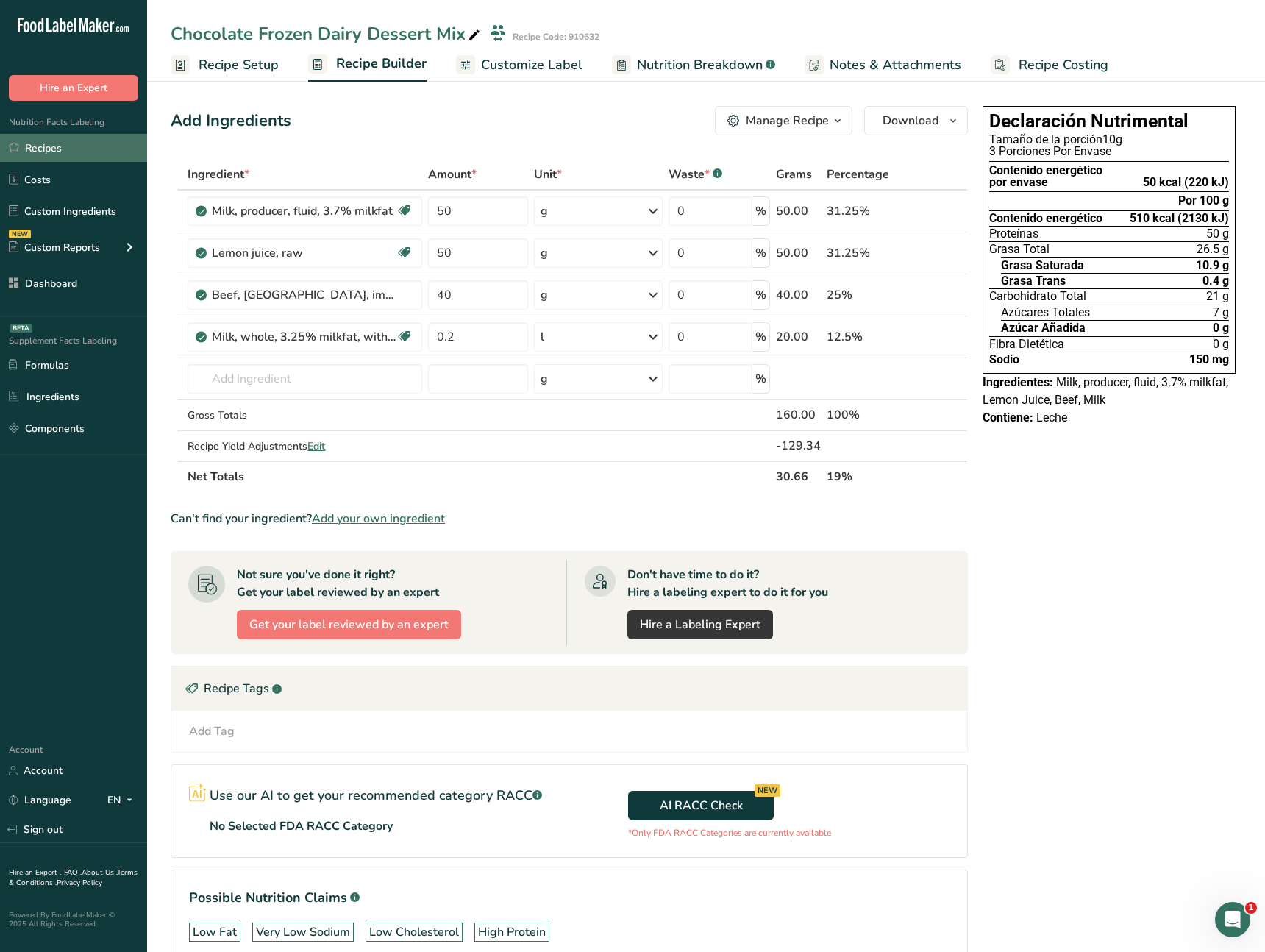
click at [80, 146] on link "Recipes" at bounding box center [73, 148] width 147 height 28
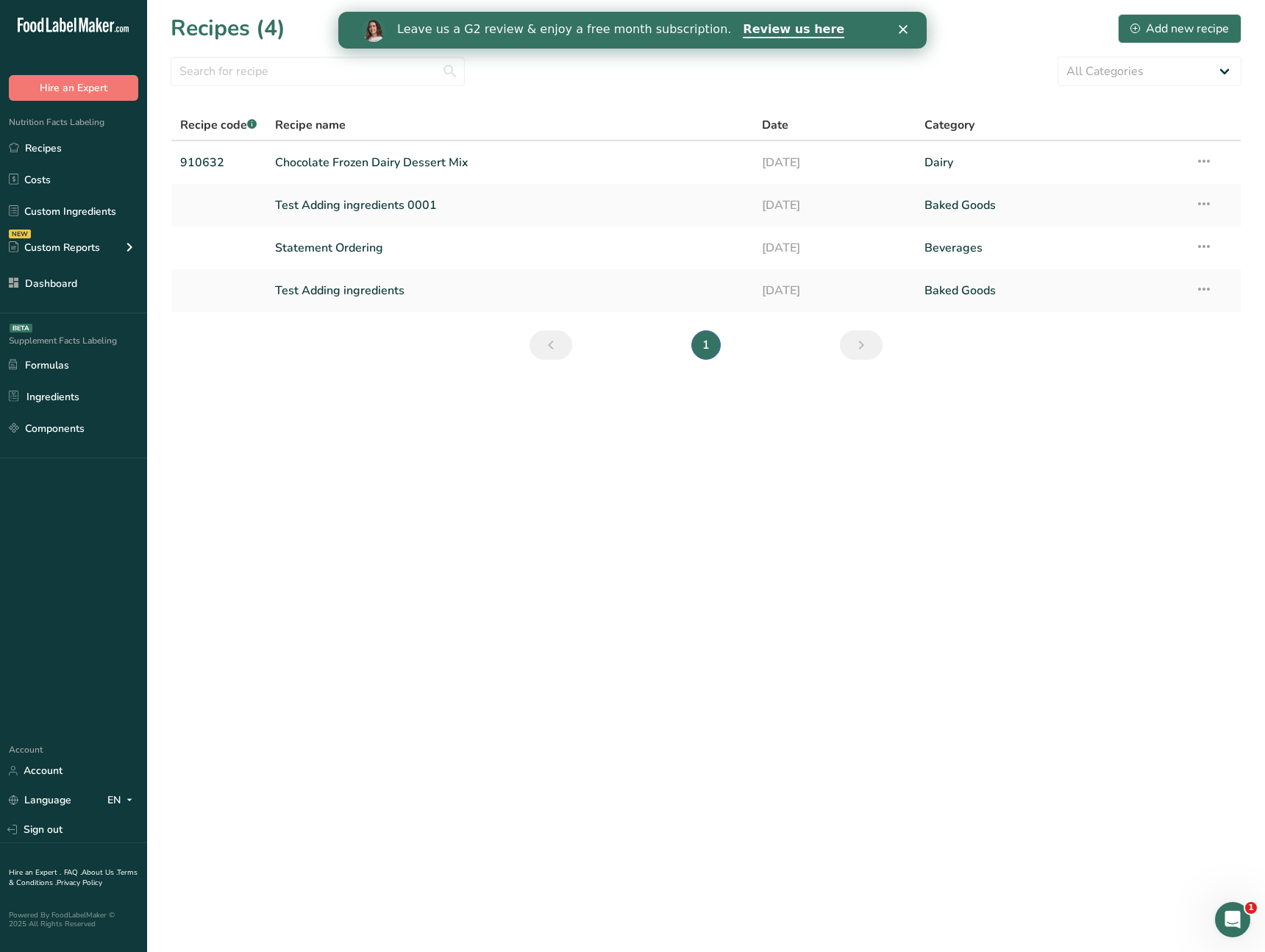
click at [605, 516] on main "Recipes (4) Add new recipe All Categories Baked Goods [GEOGRAPHIC_DATA] Confect…" at bounding box center [632, 476] width 1265 height 952
click at [381, 163] on link "Chocolate Frozen Dairy Dessert Mix" at bounding box center [510, 162] width 470 height 31
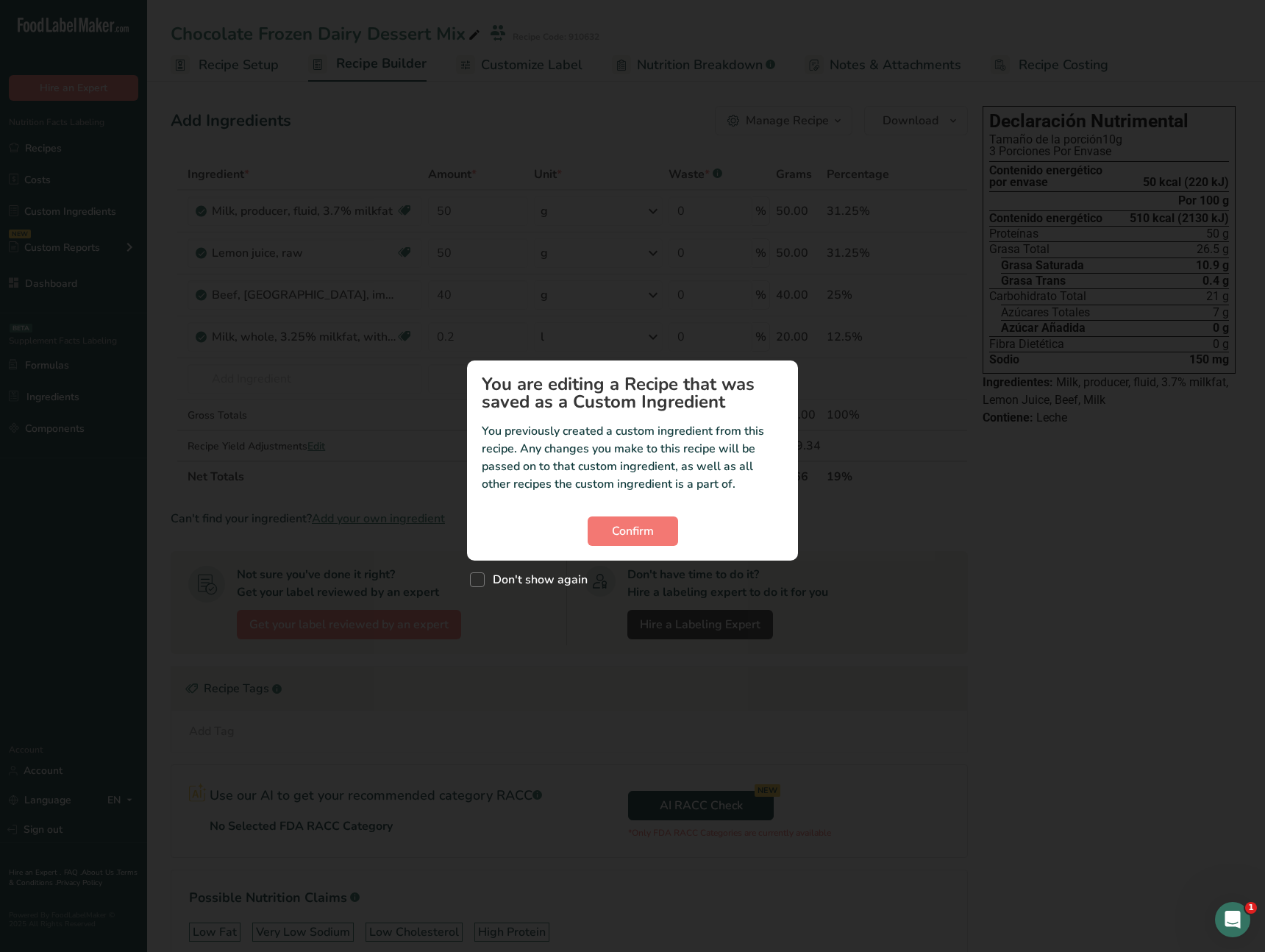
drag, startPoint x: 1038, startPoint y: 619, endPoint x: 895, endPoint y: 540, distance: 163.4
click at [1038, 619] on div "Custom ingredient modal" at bounding box center [632, 476] width 1265 height 952
click at [664, 526] on button "Confirm" at bounding box center [633, 530] width 91 height 30
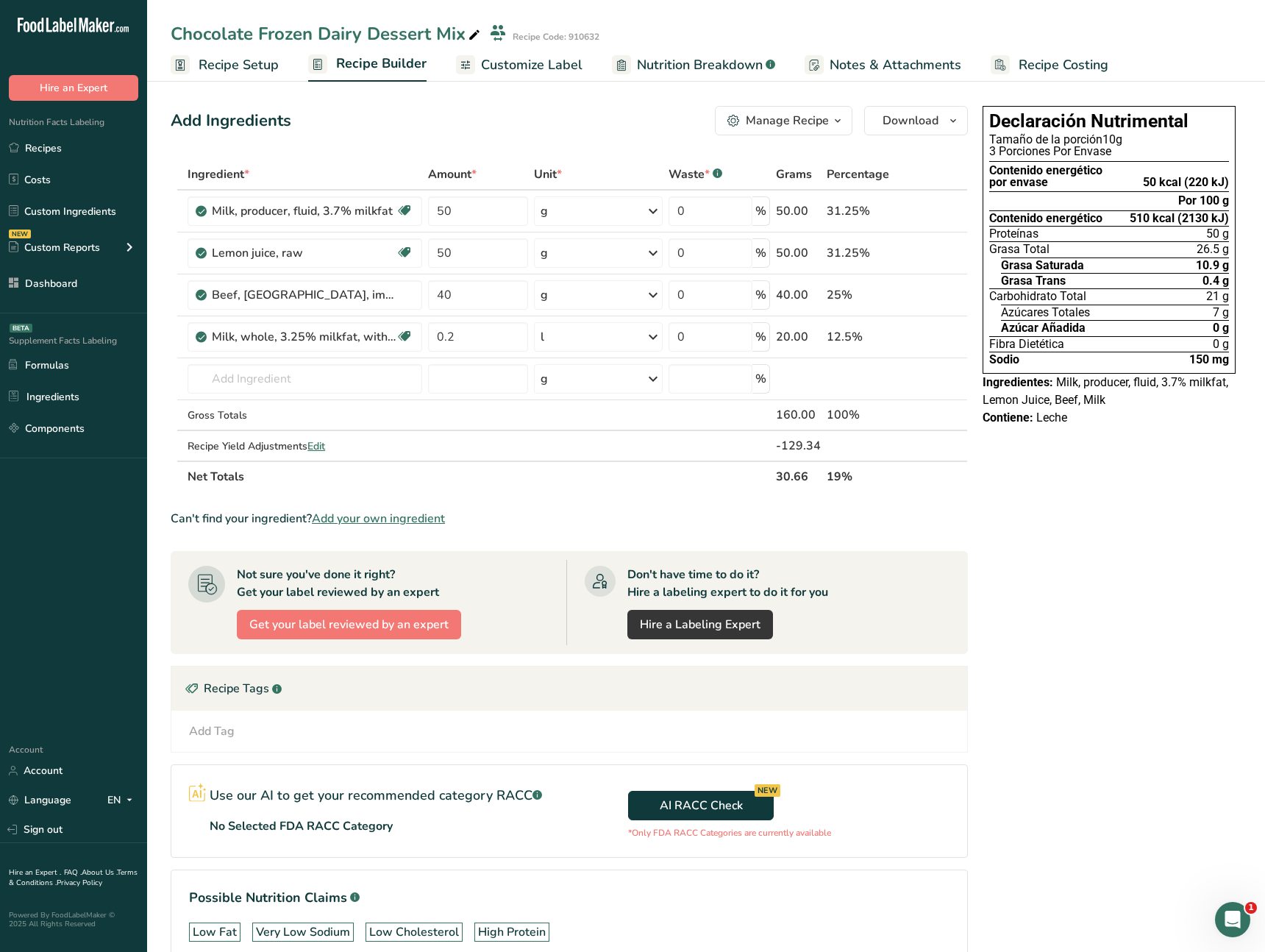
click at [502, 70] on span "Customize Label" at bounding box center [532, 65] width 101 height 20
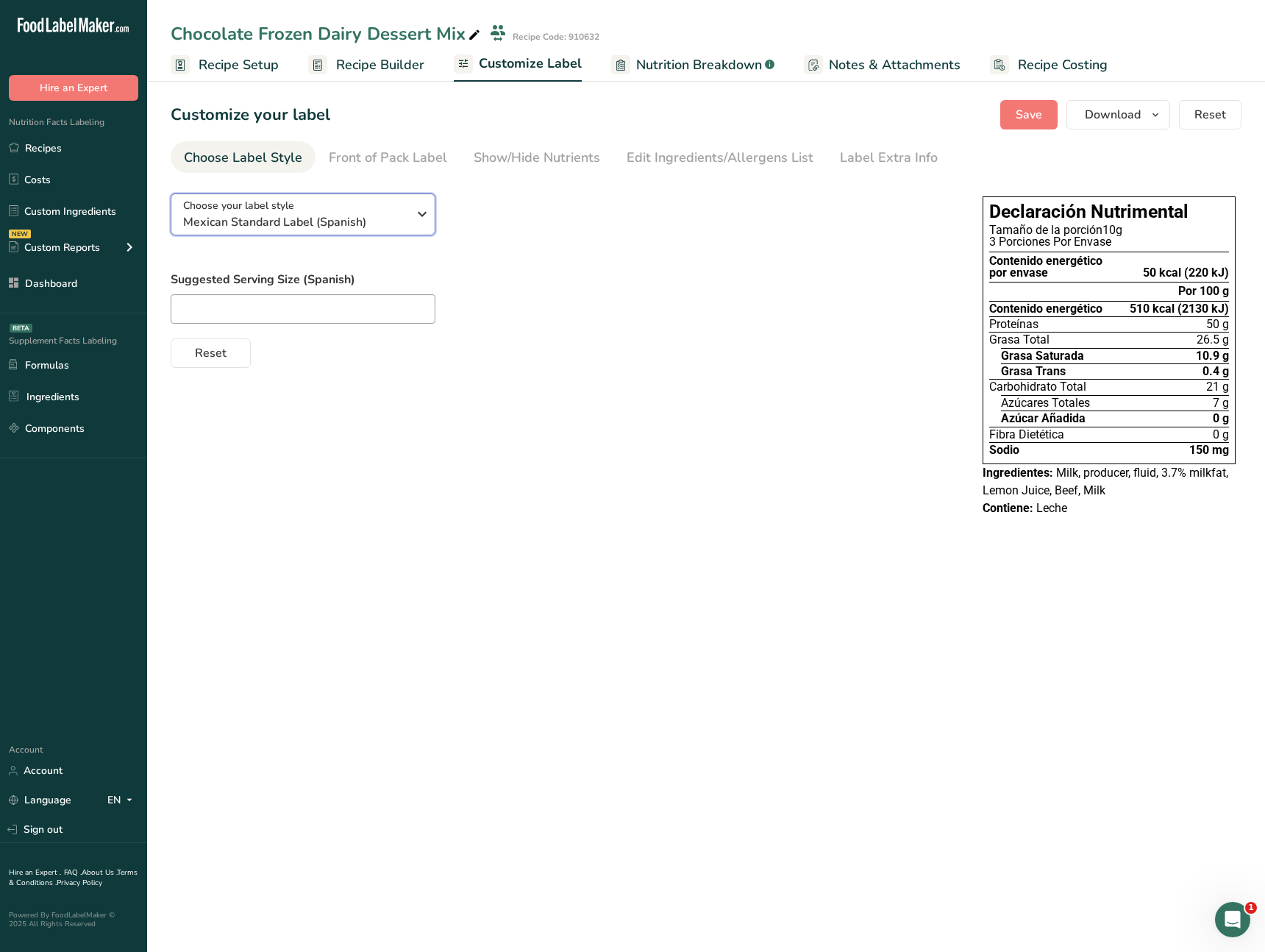
click at [291, 219] on span "Mexican Standard Label (Spanish)" at bounding box center [295, 222] width 224 height 17
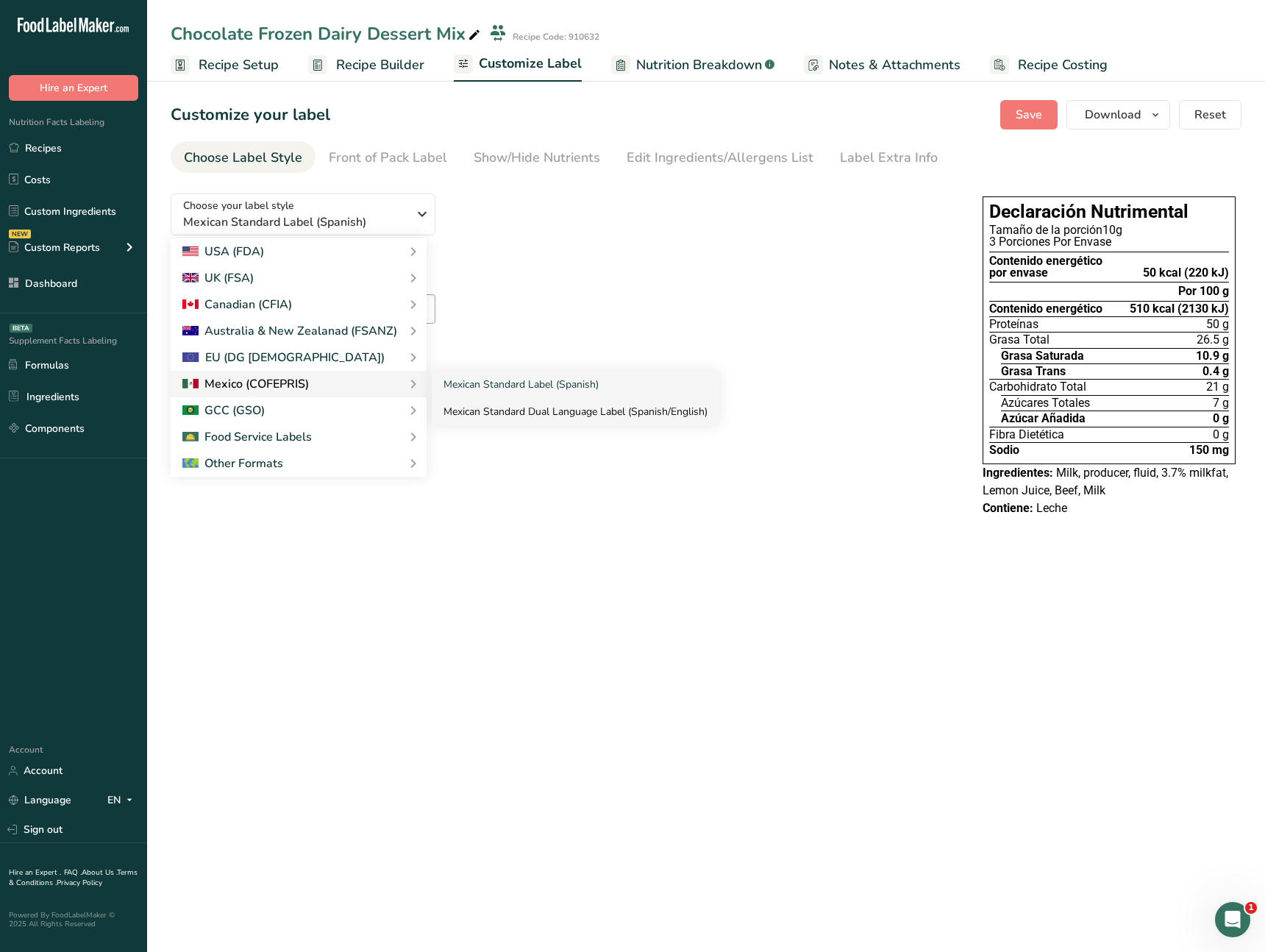
click at [508, 409] on link "Mexican Standard Dual Language Label (Spanish/English)" at bounding box center [576, 412] width 288 height 27
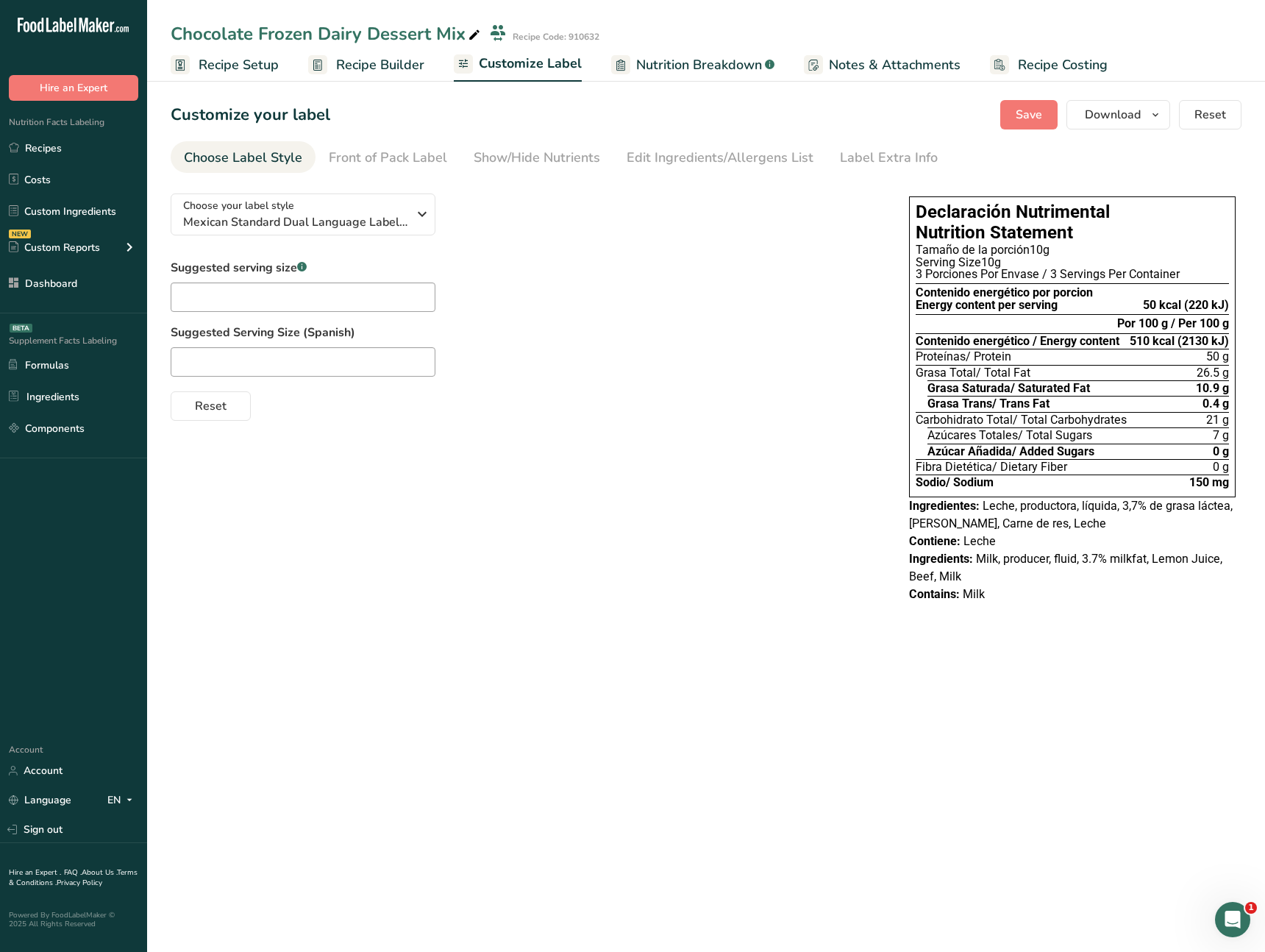
drag, startPoint x: 1181, startPoint y: 279, endPoint x: 969, endPoint y: 282, distance: 212.0
click at [970, 277] on div "3 Porciones Por Envase / 3 Servings Per Container" at bounding box center [1072, 275] width 313 height 12
click at [686, 480] on div "Choose your label style Mexican Standard Dual Language Label (Spanish/English) …" at bounding box center [706, 400] width 1071 height 436
